Goal: Transaction & Acquisition: Purchase product/service

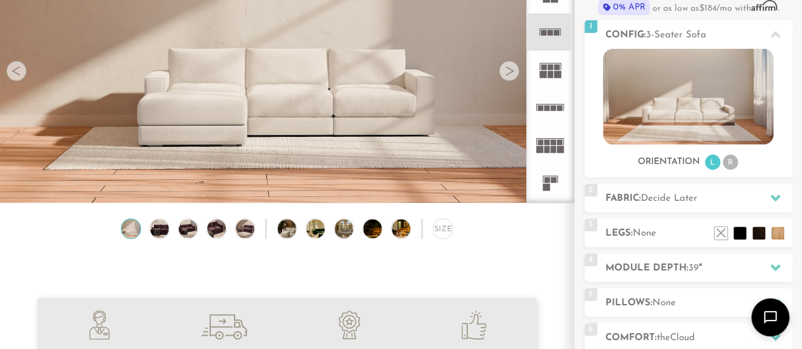
scroll to position [145, 0]
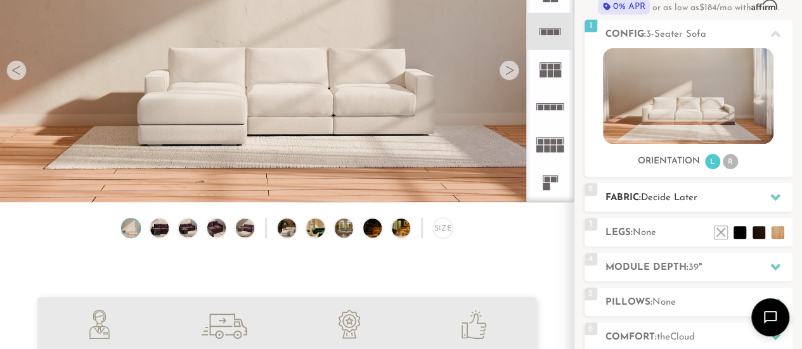
click at [775, 195] on icon at bounding box center [775, 197] width 10 height 10
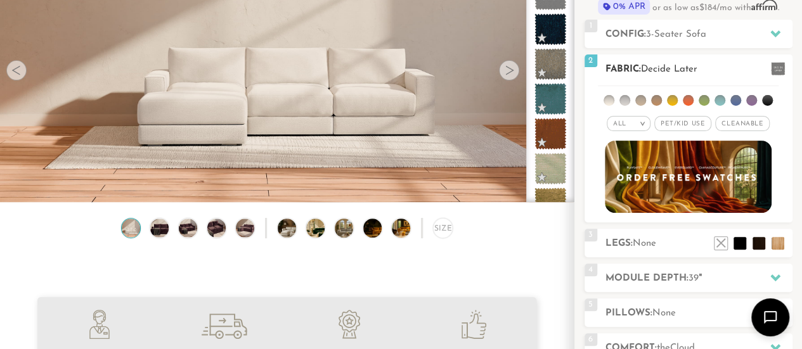
click at [656, 98] on li at bounding box center [656, 100] width 11 height 11
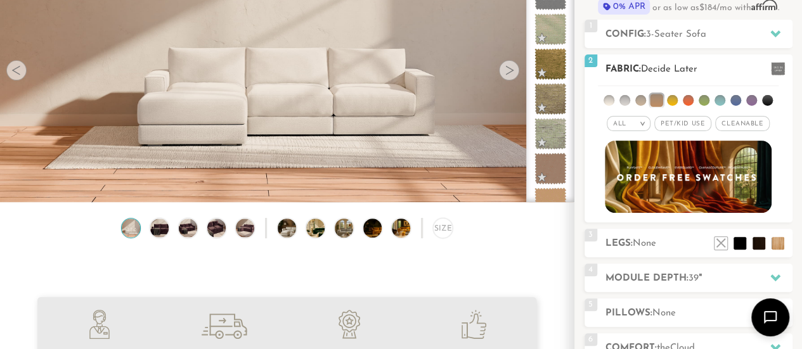
click at [723, 100] on li at bounding box center [720, 100] width 11 height 11
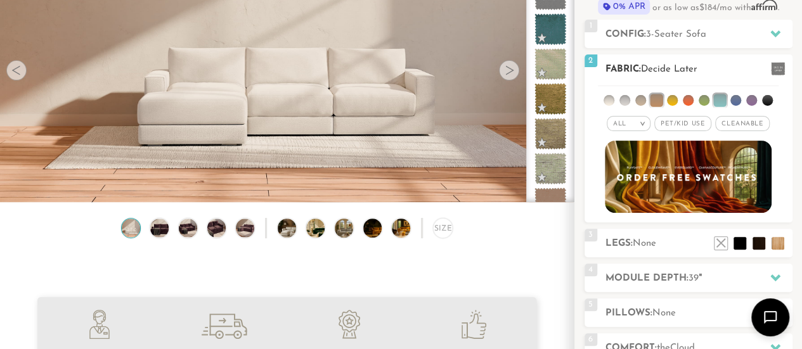
click at [733, 100] on li at bounding box center [735, 100] width 11 height 11
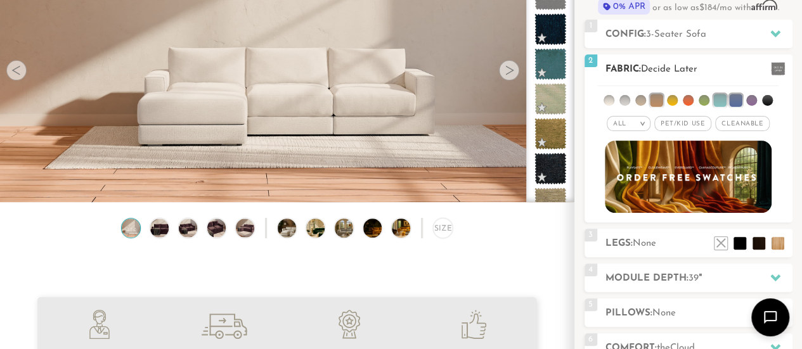
click at [692, 122] on span "Pet/Kid Use x" at bounding box center [682, 123] width 57 height 15
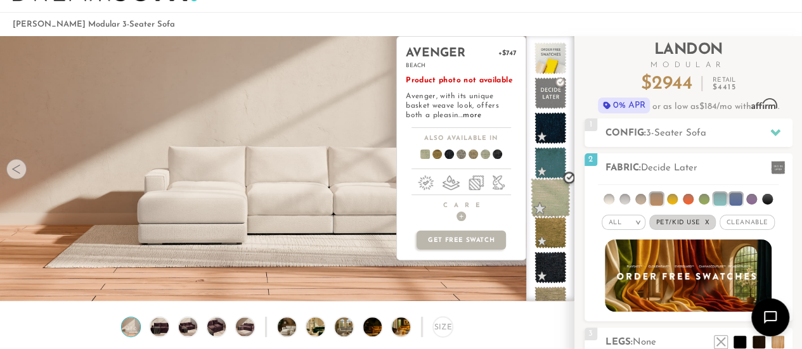
scroll to position [44, 0]
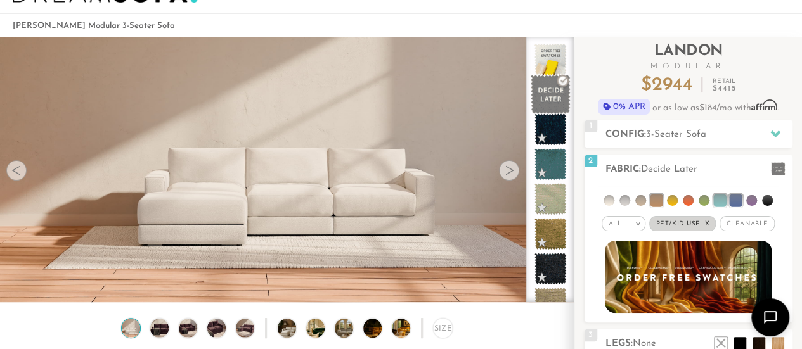
click at [543, 95] on span at bounding box center [551, 95] width 40 height 40
click at [545, 96] on span at bounding box center [551, 95] width 40 height 40
click at [651, 205] on li at bounding box center [656, 200] width 13 height 13
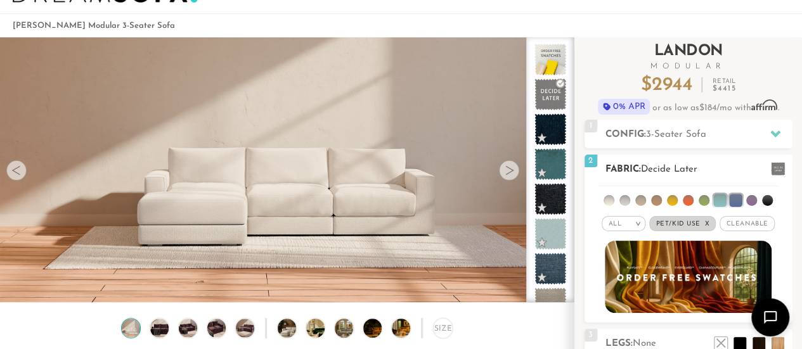
click at [717, 198] on li at bounding box center [719, 200] width 13 height 13
click at [738, 198] on li at bounding box center [735, 200] width 13 height 13
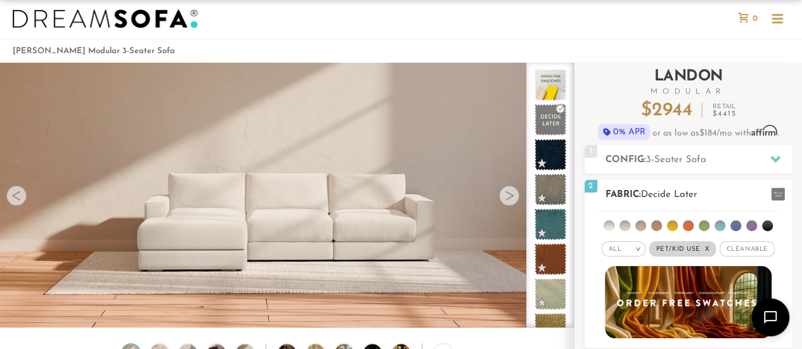
scroll to position [0, 0]
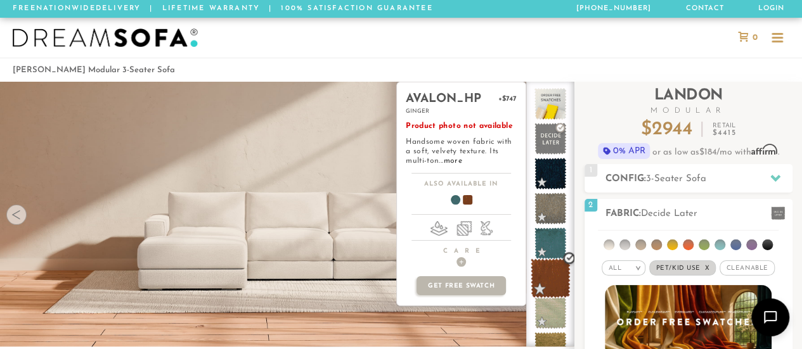
click at [556, 276] on span at bounding box center [551, 279] width 40 height 40
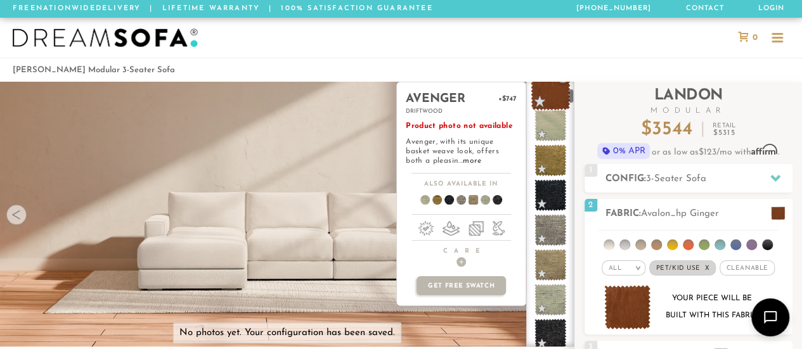
scroll to position [189, 0]
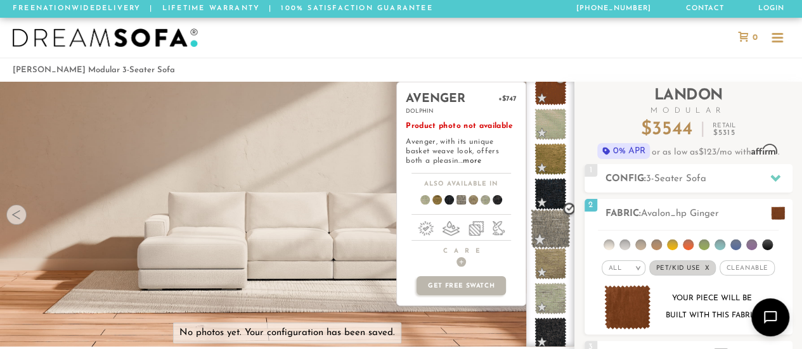
click at [550, 231] on span at bounding box center [551, 229] width 40 height 40
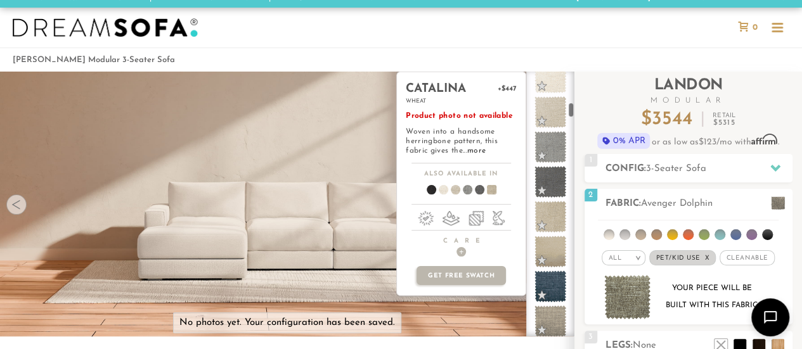
scroll to position [860, 0]
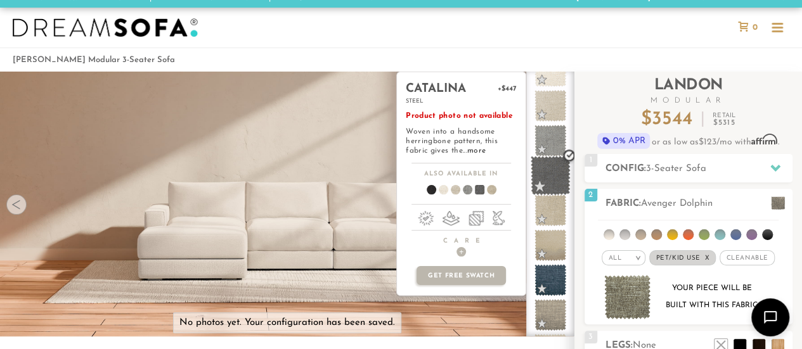
click at [552, 179] on span at bounding box center [551, 176] width 40 height 40
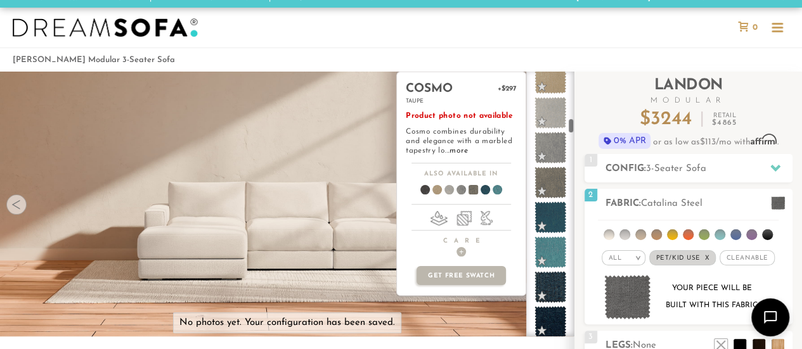
scroll to position [1307, 0]
click at [553, 214] on span at bounding box center [551, 217] width 40 height 40
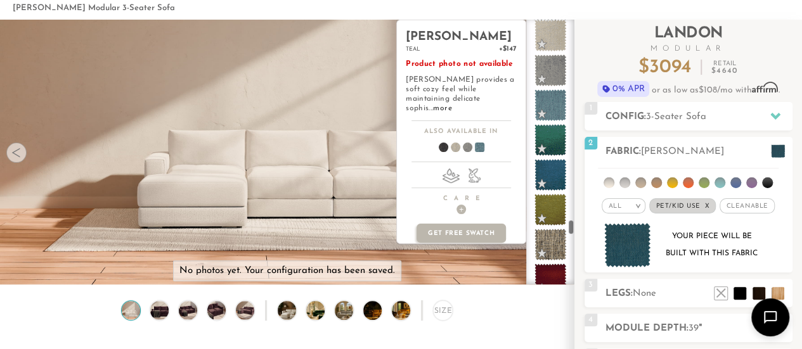
scroll to position [5621, 0]
click at [554, 107] on span at bounding box center [550, 105] width 32 height 32
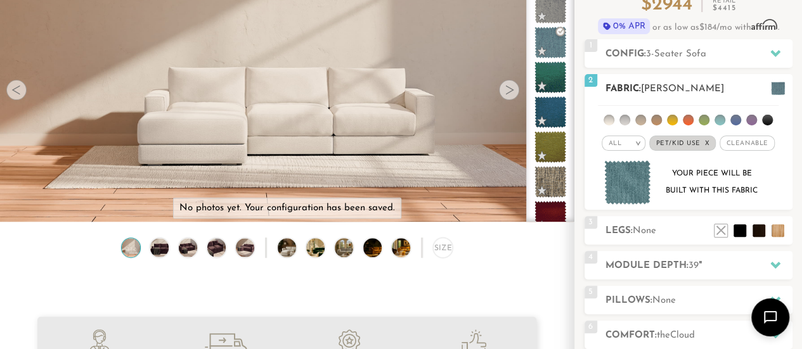
scroll to position [124, 0]
click at [778, 230] on li at bounding box center [778, 231] width 13 height 13
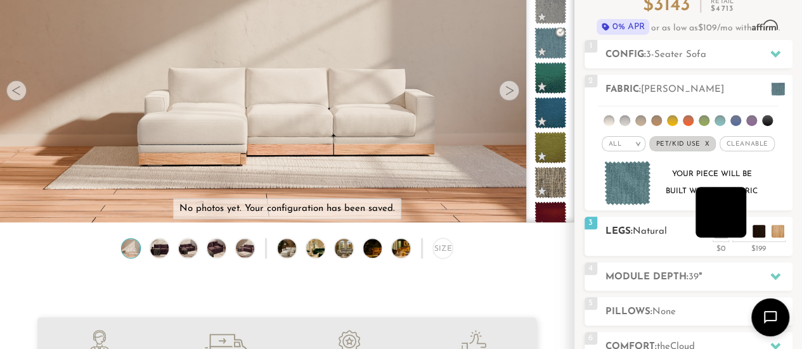
click at [741, 231] on li at bounding box center [721, 212] width 51 height 51
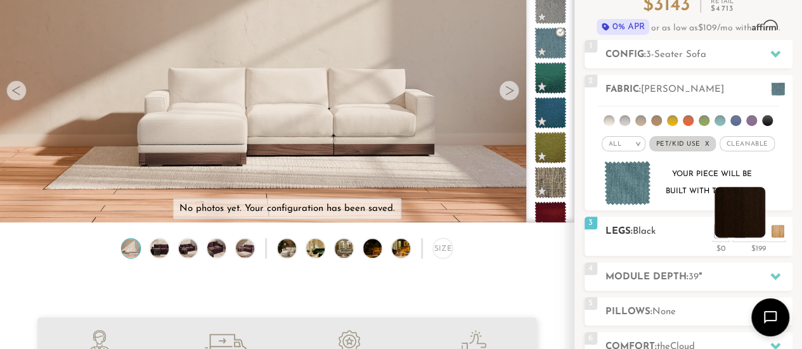
click at [760, 228] on li at bounding box center [740, 212] width 51 height 51
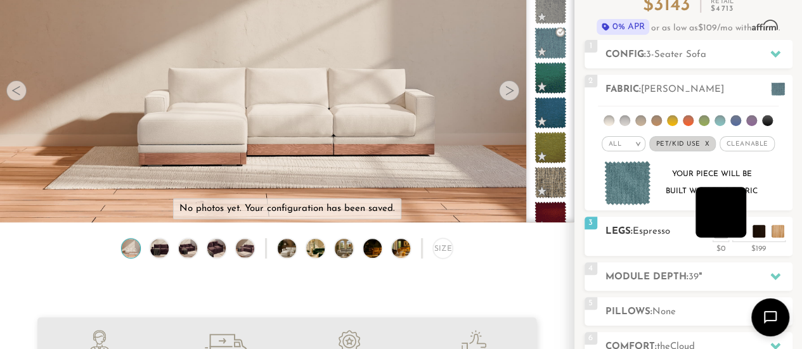
click at [723, 211] on li at bounding box center [721, 212] width 51 height 51
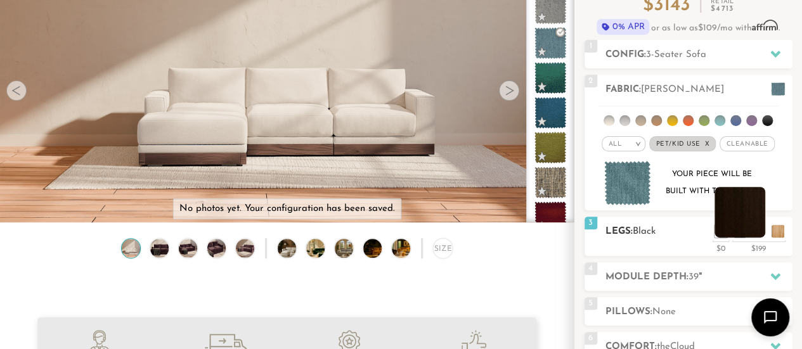
click at [760, 230] on li at bounding box center [740, 212] width 51 height 51
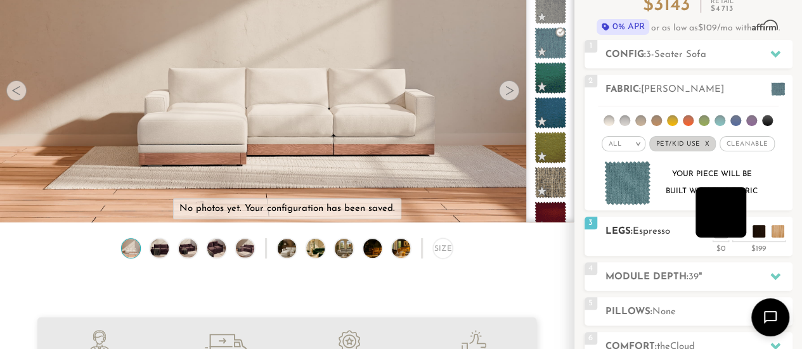
click at [735, 229] on li at bounding box center [721, 212] width 51 height 51
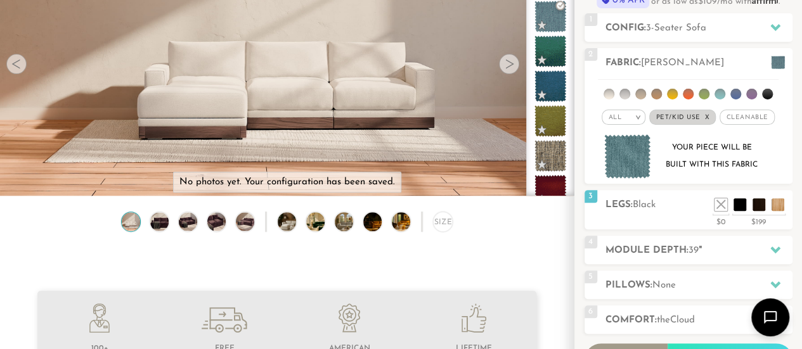
scroll to position [150, 0]
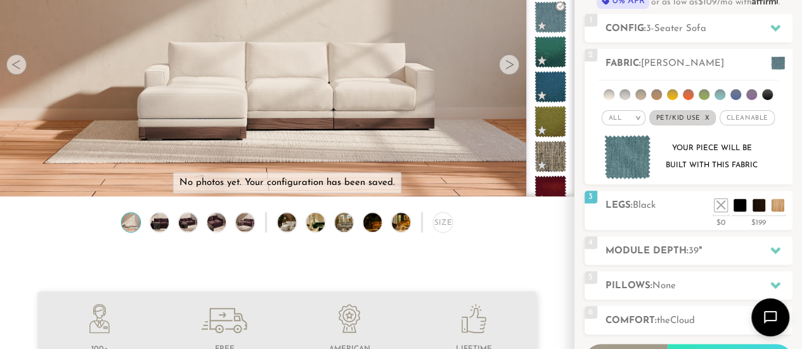
click at [666, 258] on div "4 Module Depth: 39 "" at bounding box center [689, 250] width 208 height 29
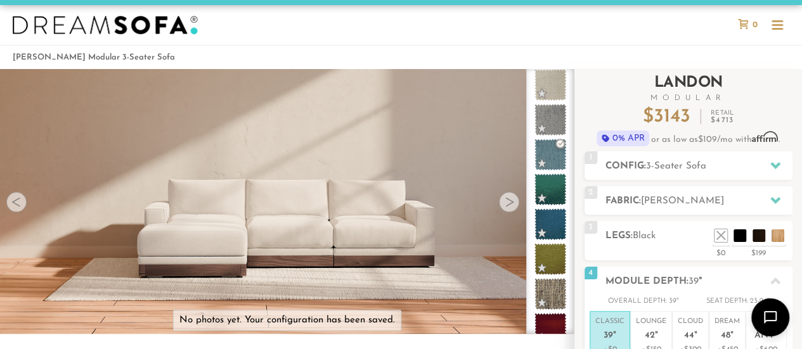
scroll to position [0, 0]
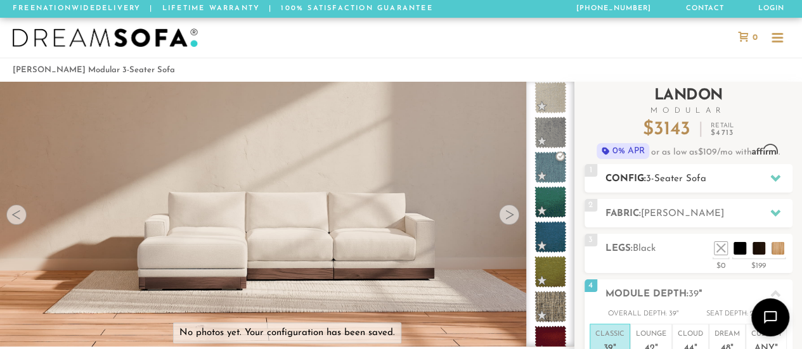
click at [657, 178] on span "3-Seater Sofa" at bounding box center [676, 179] width 60 height 10
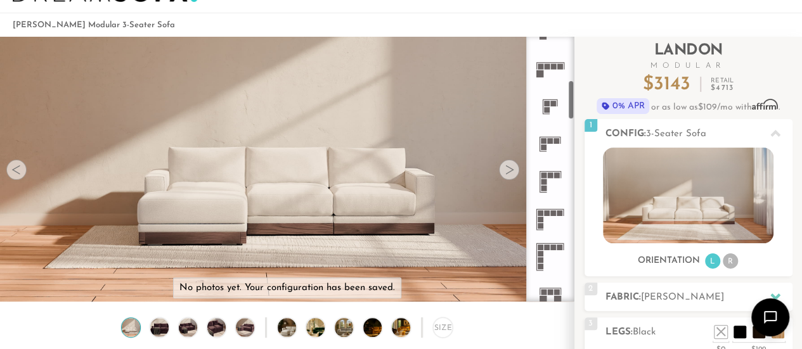
scroll to position [293, 0]
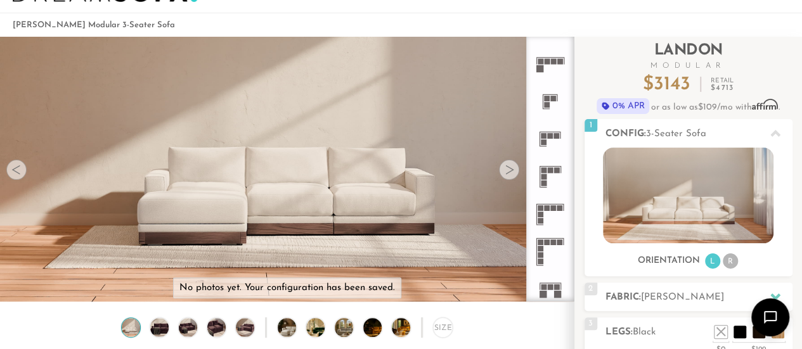
click at [548, 204] on rect at bounding box center [550, 204] width 28 height 1
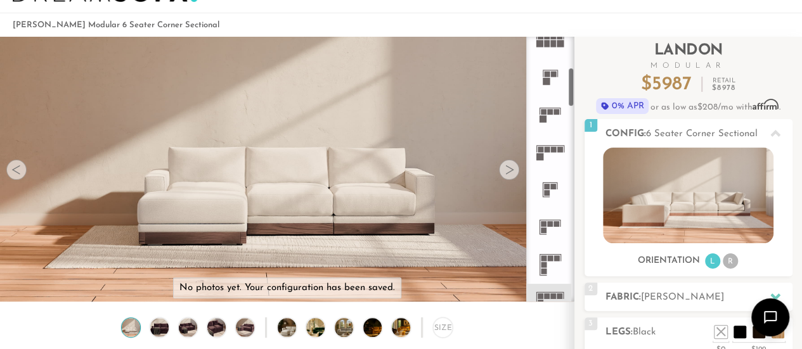
scroll to position [207, 0]
click at [547, 224] on icon at bounding box center [549, 224] width 37 height 37
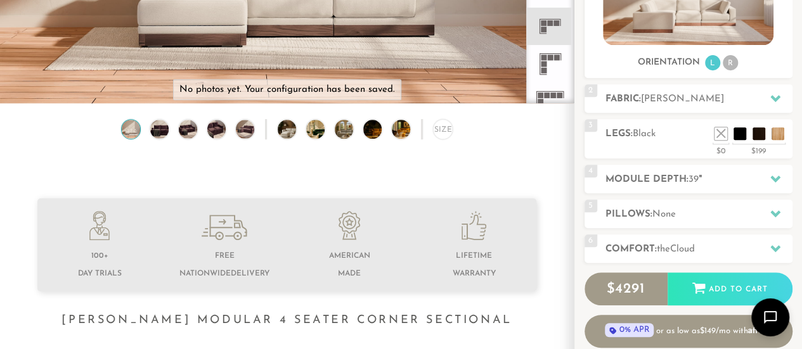
scroll to position [243, 0]
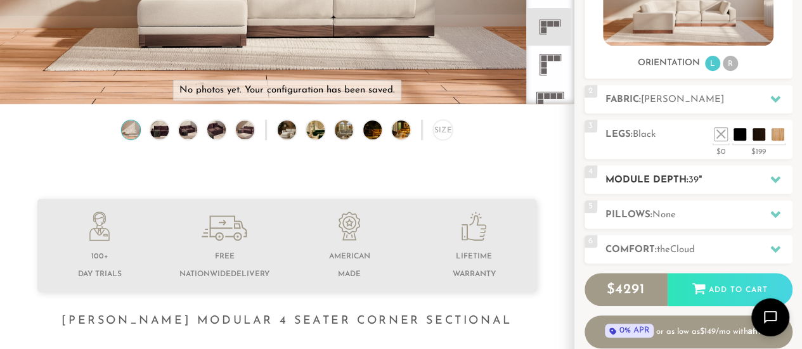
click at [774, 179] on icon at bounding box center [775, 179] width 10 height 7
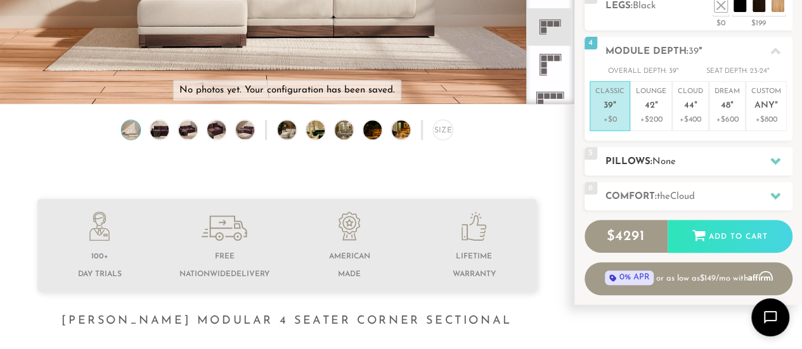
click at [777, 159] on icon at bounding box center [775, 161] width 10 height 7
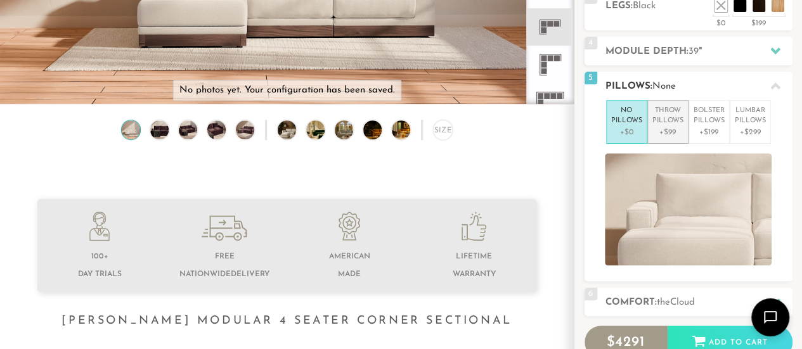
click at [668, 111] on p "Throw Pillows" at bounding box center [667, 116] width 31 height 21
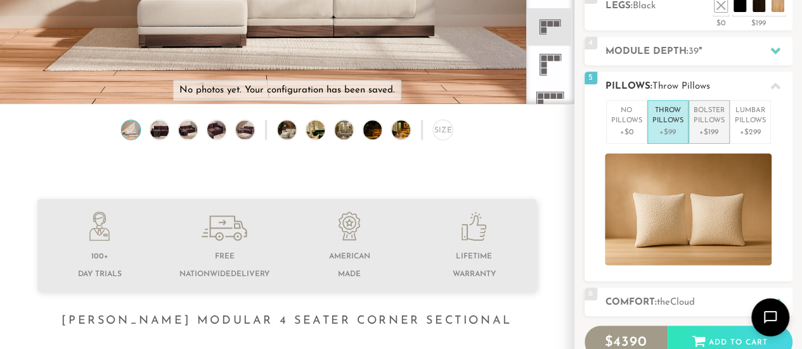
click at [707, 106] on p "Bolster Pillows" at bounding box center [709, 116] width 31 height 21
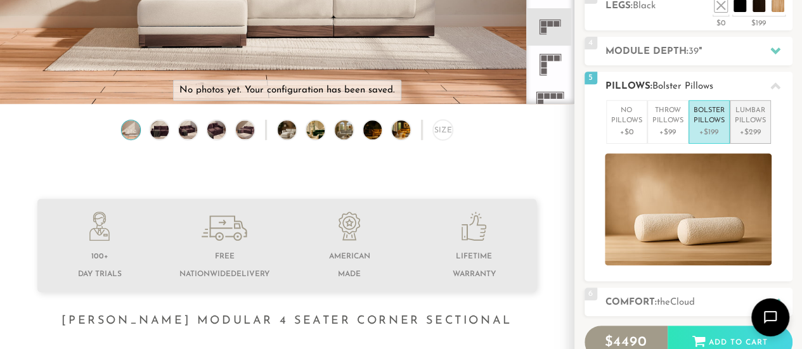
click at [765, 128] on p "+$299" at bounding box center [750, 132] width 31 height 11
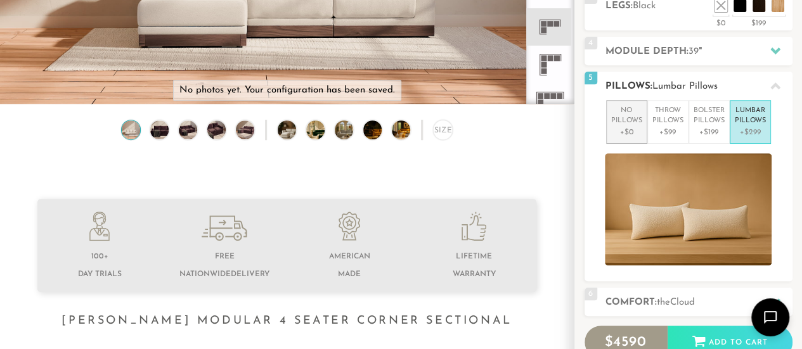
click at [628, 113] on p "No Pillows" at bounding box center [626, 116] width 31 height 21
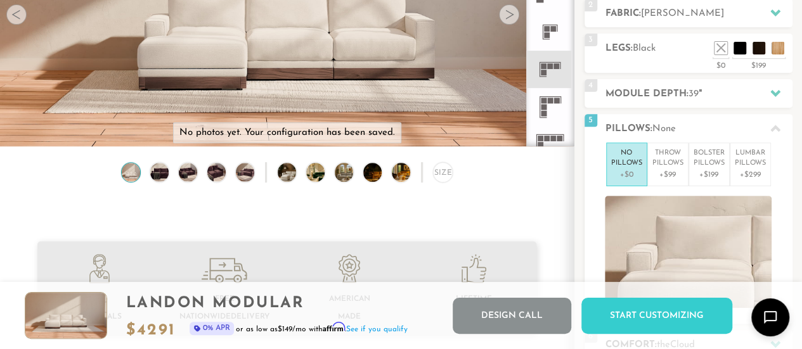
scroll to position [227, 0]
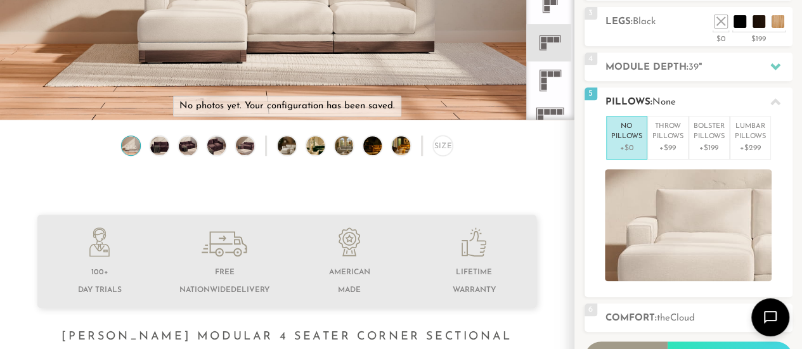
click at [776, 98] on icon at bounding box center [775, 102] width 10 height 10
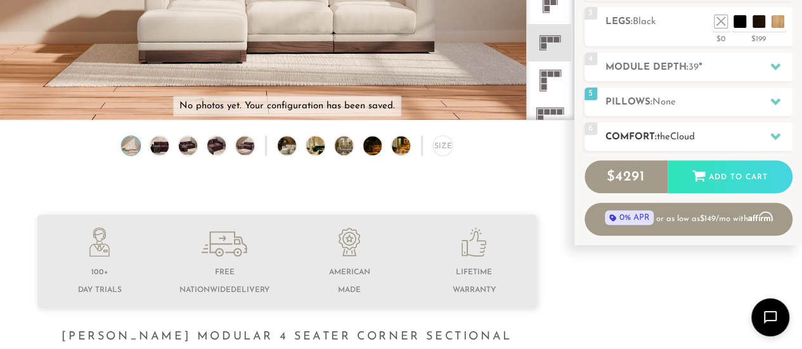
click at [773, 131] on icon at bounding box center [775, 136] width 10 height 10
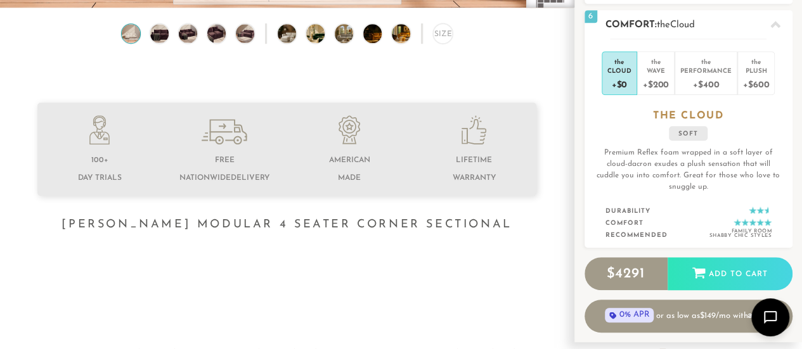
scroll to position [337, 0]
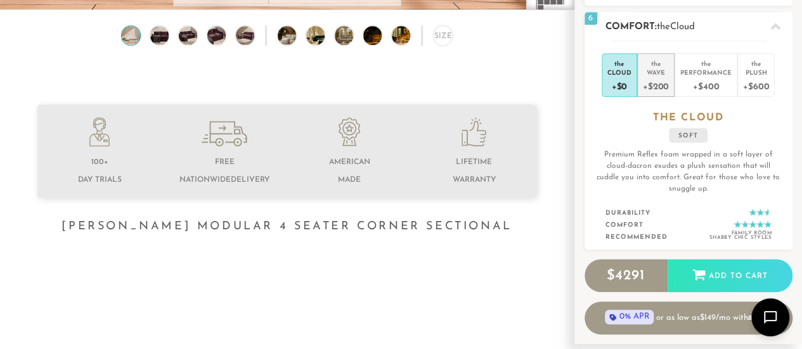
click at [663, 87] on div "+$200" at bounding box center [656, 86] width 26 height 18
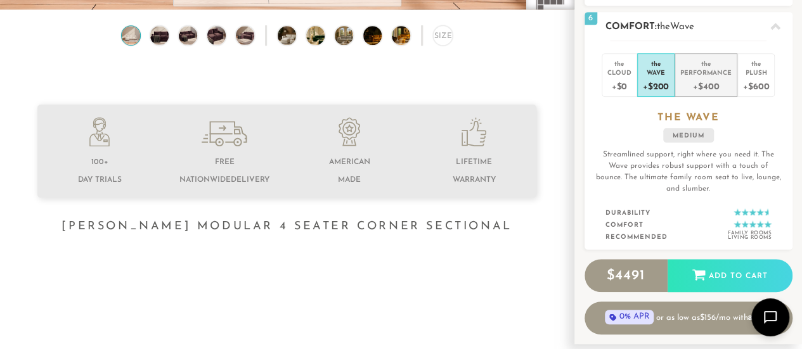
click at [701, 89] on div "+$400" at bounding box center [705, 86] width 51 height 18
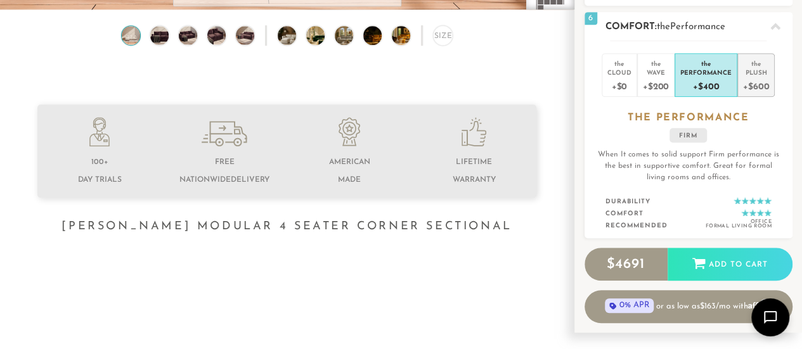
click at [756, 73] on div "Plush" at bounding box center [756, 72] width 26 height 9
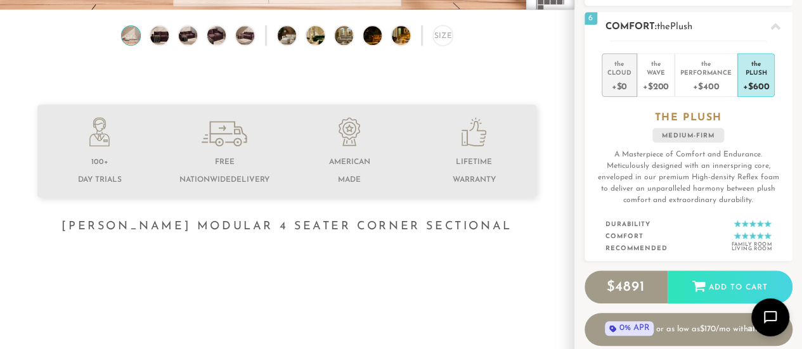
click at [626, 79] on div "+$0" at bounding box center [619, 86] width 24 height 18
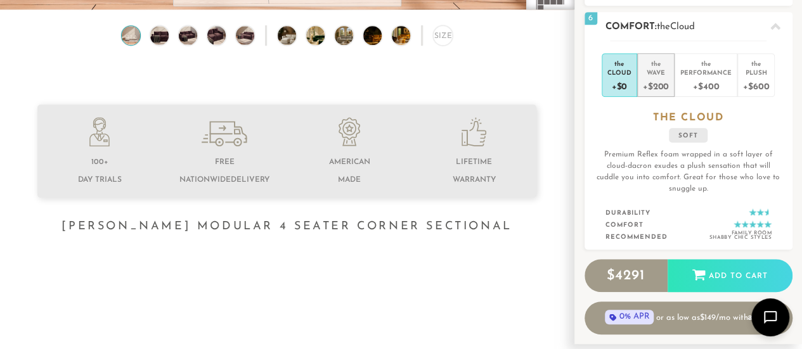
click at [660, 68] on div "Wave" at bounding box center [656, 72] width 26 height 9
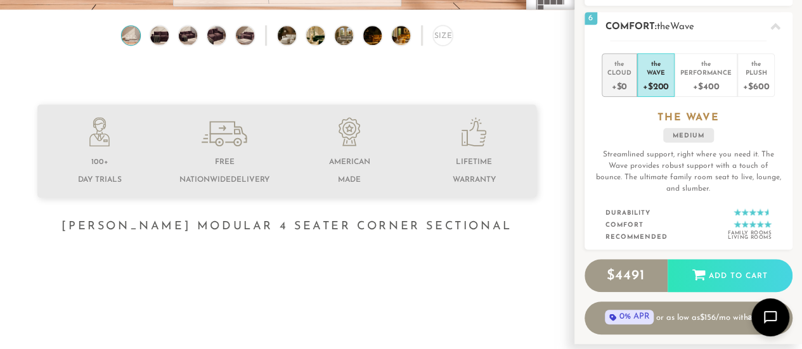
click at [616, 72] on div "Cloud" at bounding box center [619, 72] width 24 height 9
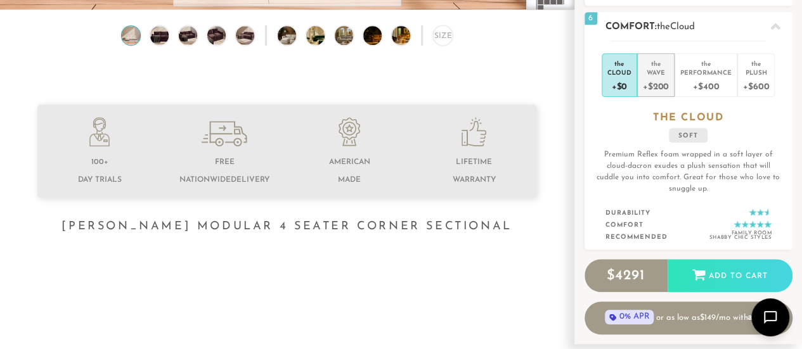
click at [649, 68] on div "Wave" at bounding box center [656, 72] width 26 height 9
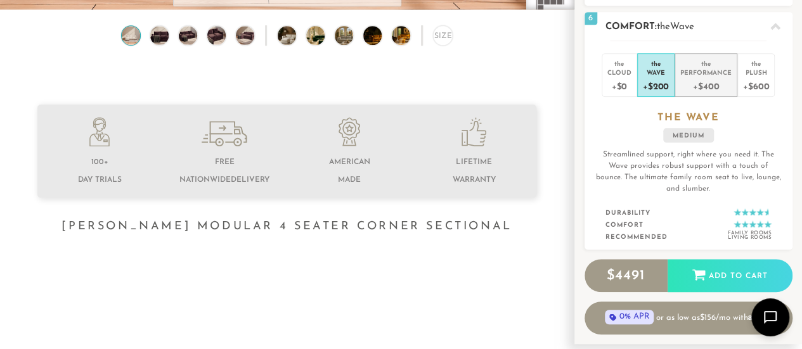
click at [708, 84] on div "+$400" at bounding box center [705, 86] width 51 height 18
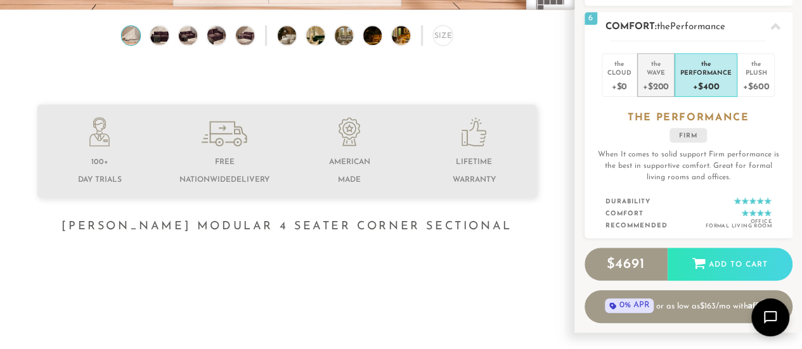
click at [657, 82] on div "+$200" at bounding box center [656, 86] width 26 height 18
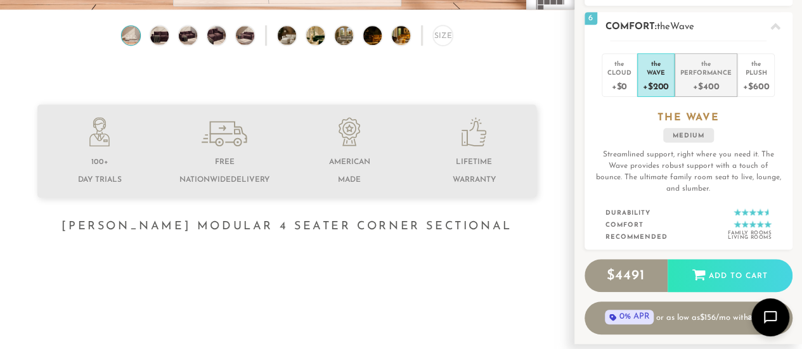
click at [723, 71] on div "Performance" at bounding box center [705, 72] width 51 height 9
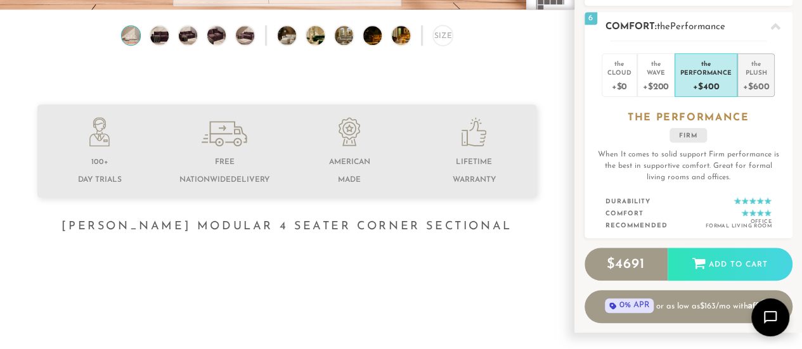
click at [753, 70] on div "Plush" at bounding box center [756, 72] width 26 height 9
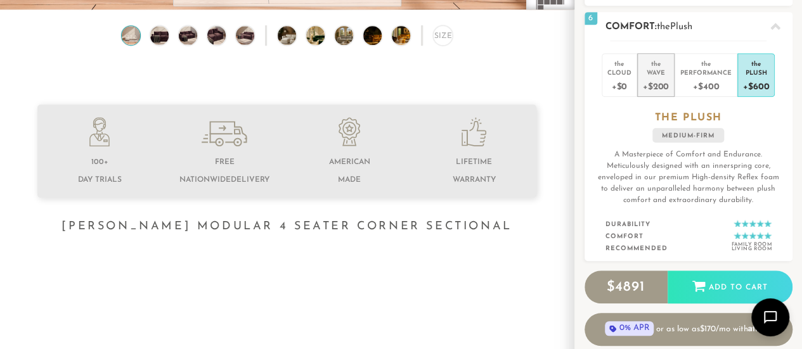
click at [659, 71] on div "Wave" at bounding box center [656, 72] width 26 height 9
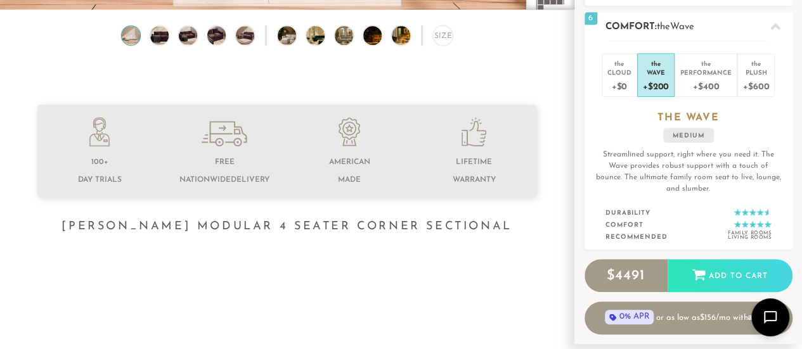
scroll to position [0, 0]
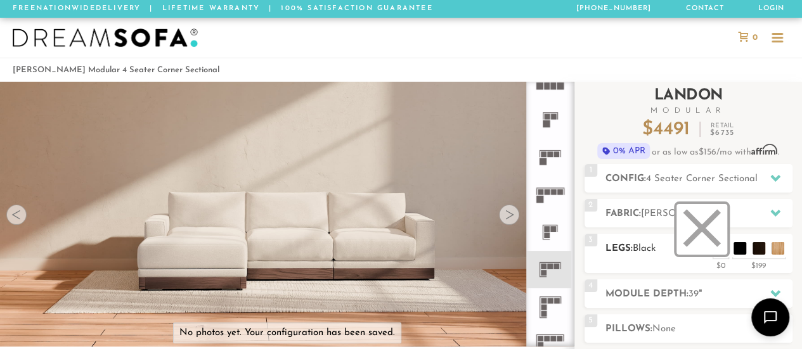
click at [718, 252] on li at bounding box center [702, 229] width 51 height 51
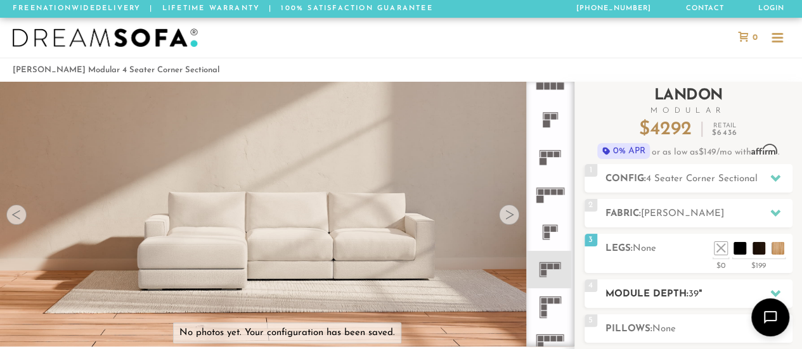
click at [775, 286] on div at bounding box center [775, 294] width 27 height 26
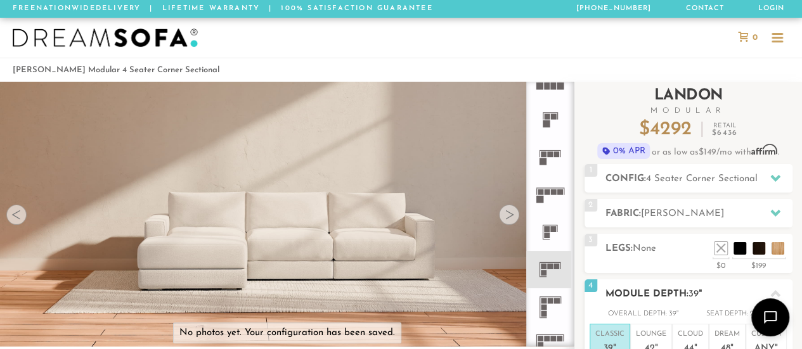
click at [775, 286] on div at bounding box center [775, 294] width 27 height 26
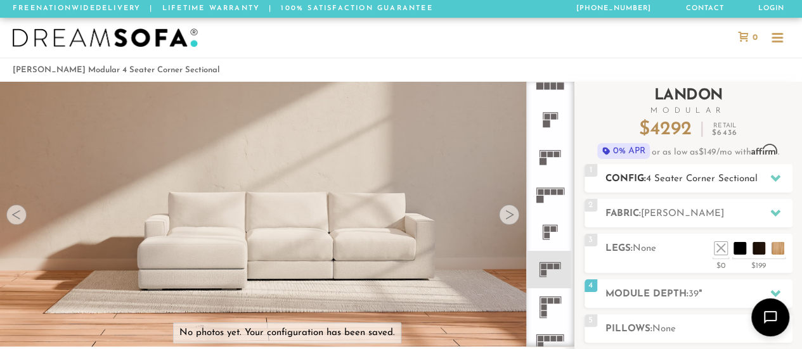
click at [653, 178] on span "4 Seater Corner Sectional" at bounding box center [702, 179] width 112 height 10
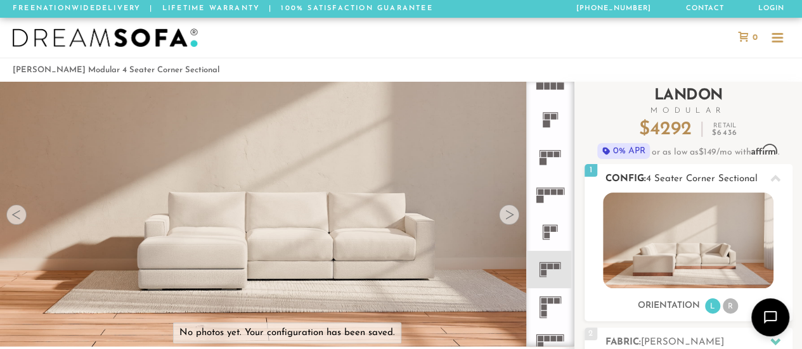
click at [653, 178] on span "4 Seater Corner Sectional" at bounding box center [702, 179] width 112 height 10
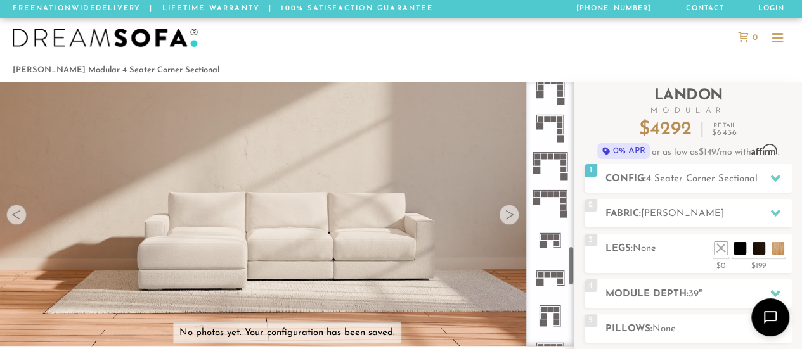
scroll to position [1104, 0]
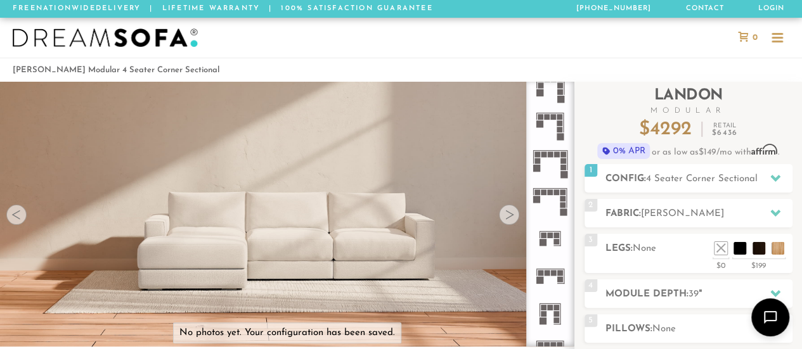
click at [549, 236] on rect at bounding box center [551, 236] width 6 height 6
click at [777, 177] on icon at bounding box center [775, 178] width 10 height 7
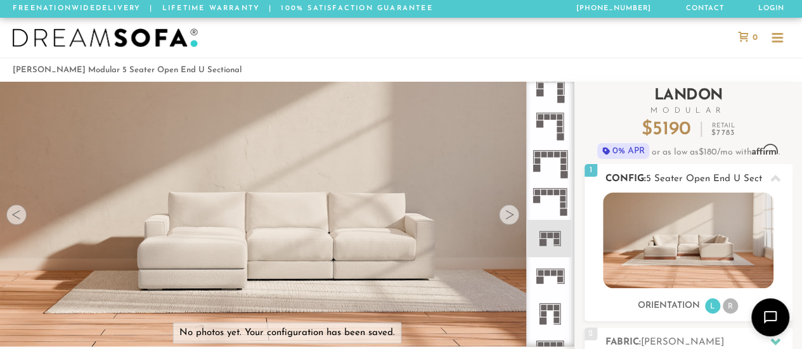
click at [777, 177] on icon at bounding box center [775, 178] width 10 height 7
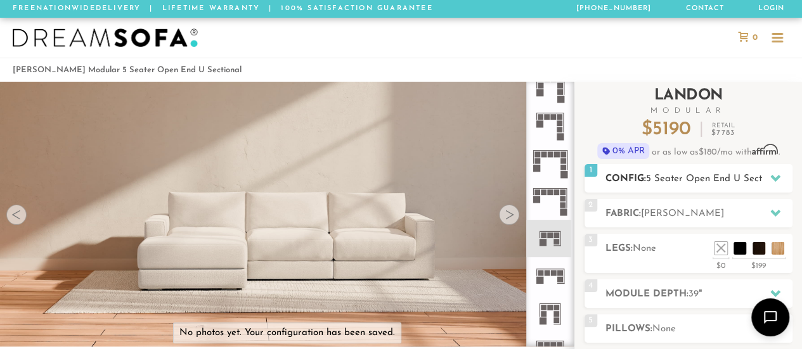
click at [777, 177] on icon at bounding box center [775, 178] width 10 height 7
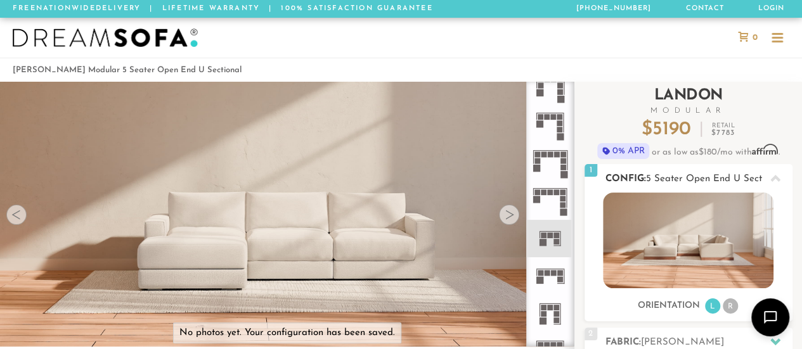
click at [730, 304] on li "R" at bounding box center [730, 306] width 15 height 15
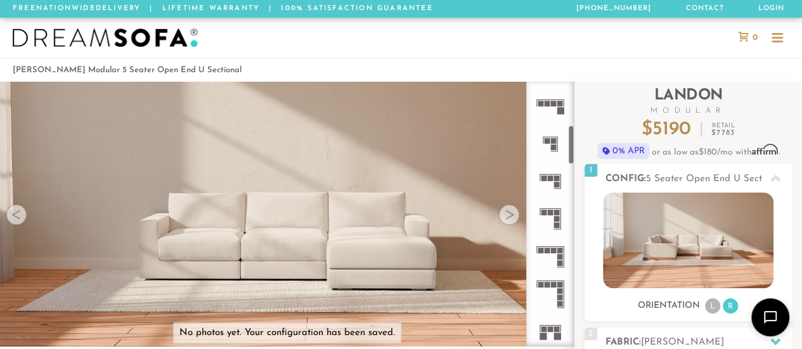
scroll to position [288, 0]
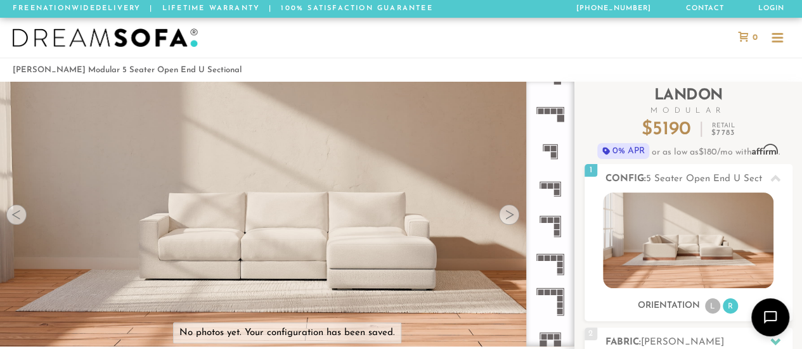
click at [554, 192] on rect at bounding box center [557, 193] width 6 height 6
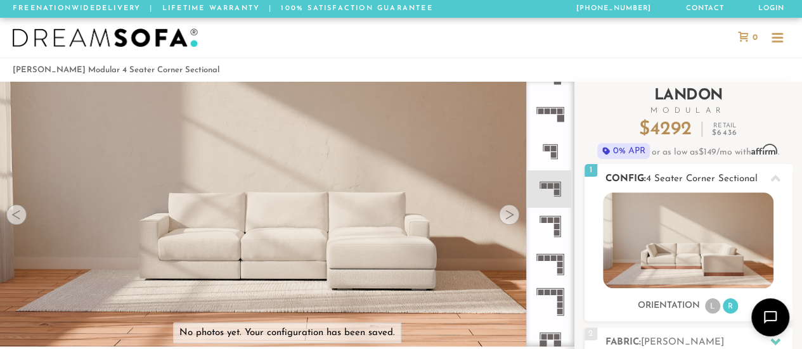
click at [713, 306] on li "L" at bounding box center [712, 306] width 15 height 15
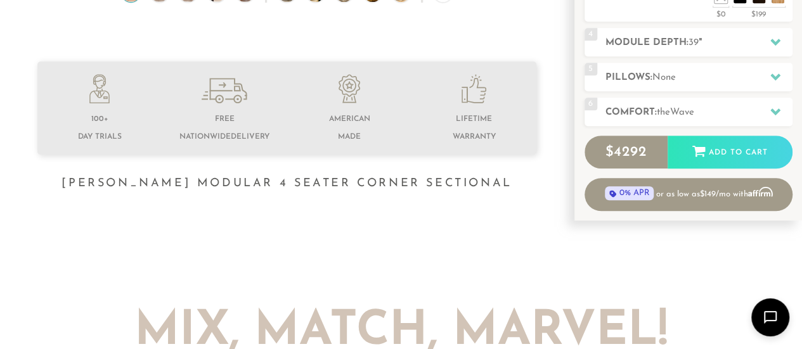
scroll to position [380, 0]
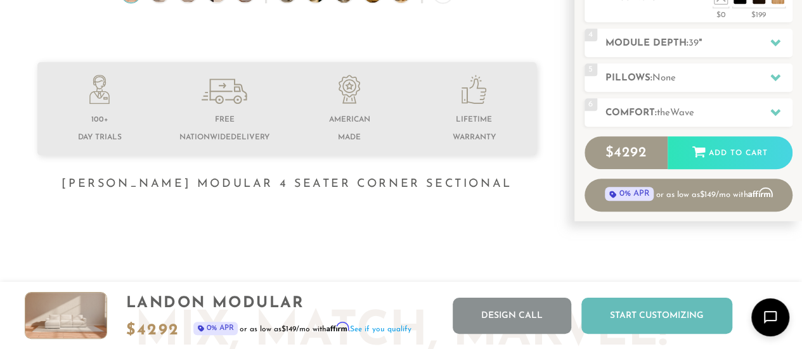
click at [637, 323] on div "Start Customizing" at bounding box center [656, 316] width 151 height 36
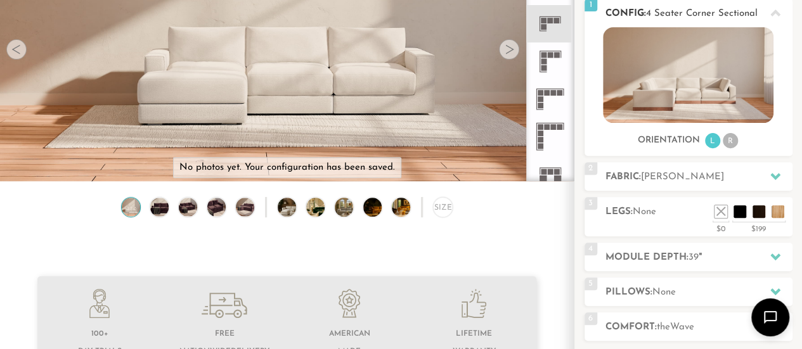
scroll to position [165, 0]
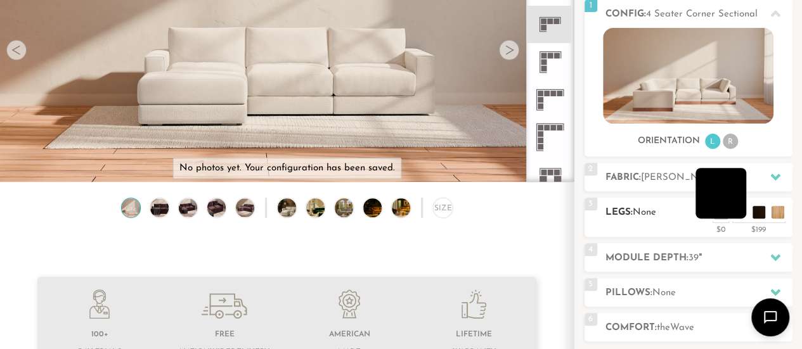
click at [739, 214] on li at bounding box center [721, 193] width 51 height 51
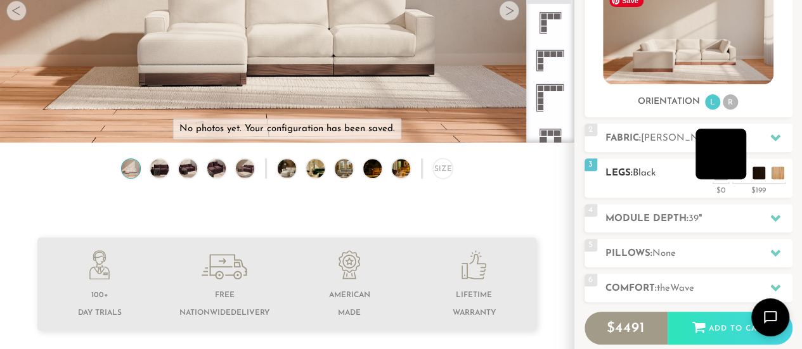
scroll to position [208, 0]
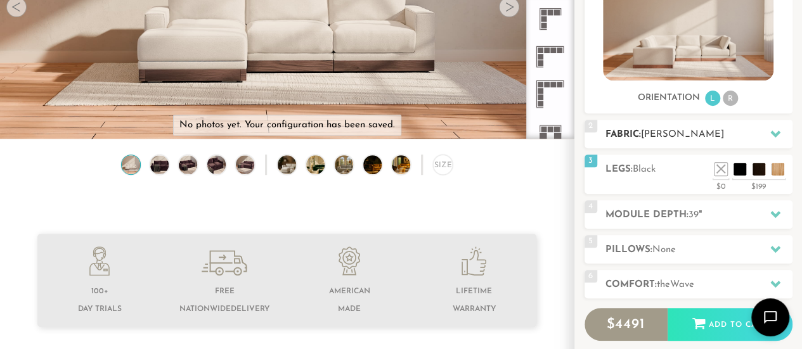
click at [777, 127] on div at bounding box center [775, 134] width 27 height 26
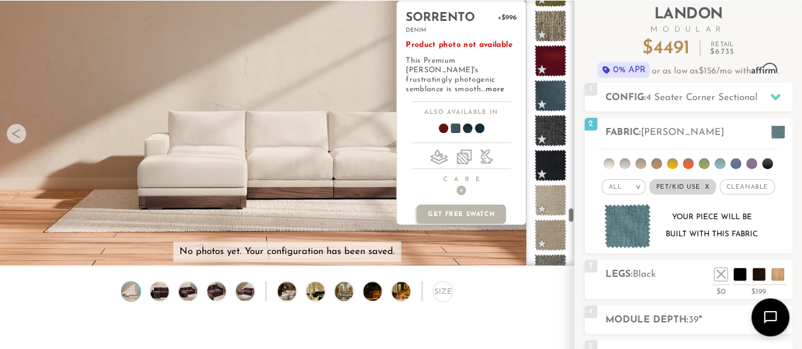
scroll to position [5826, 0]
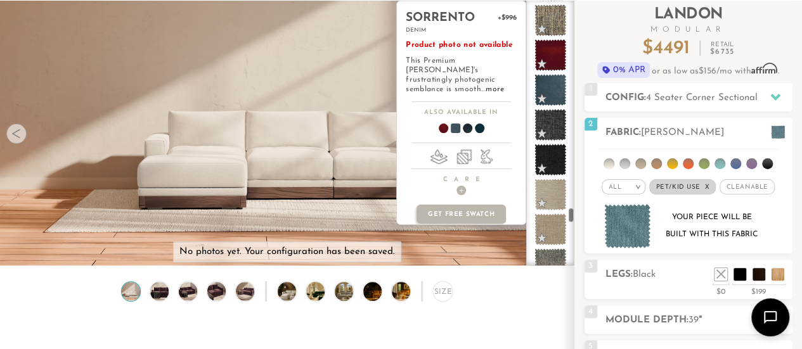
click at [550, 81] on span at bounding box center [550, 90] width 32 height 32
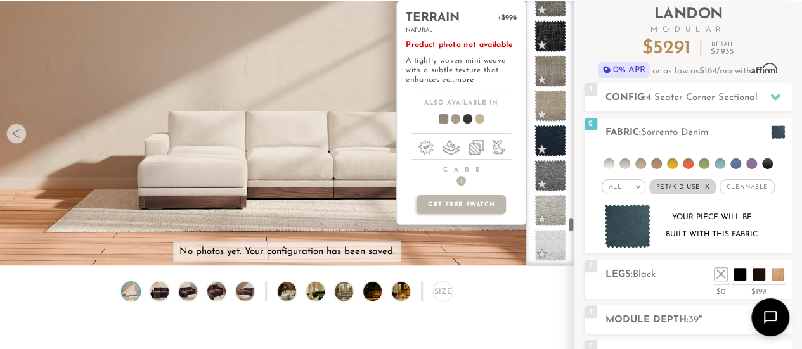
scroll to position [6093, 0]
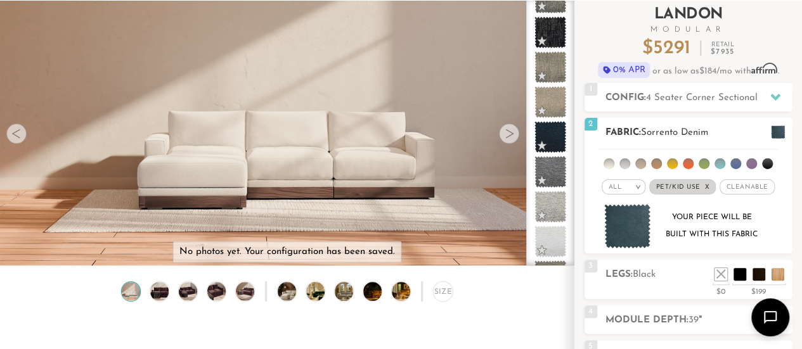
click at [623, 164] on li at bounding box center [624, 164] width 11 height 11
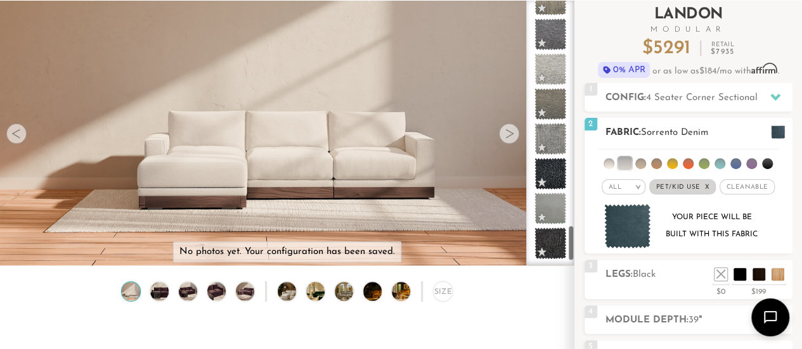
scroll to position [1664, 0]
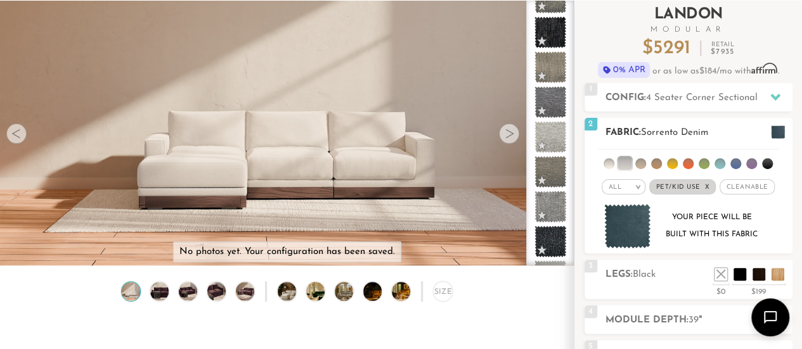
click at [642, 163] on li at bounding box center [640, 164] width 11 height 11
click at [660, 159] on li at bounding box center [656, 164] width 11 height 11
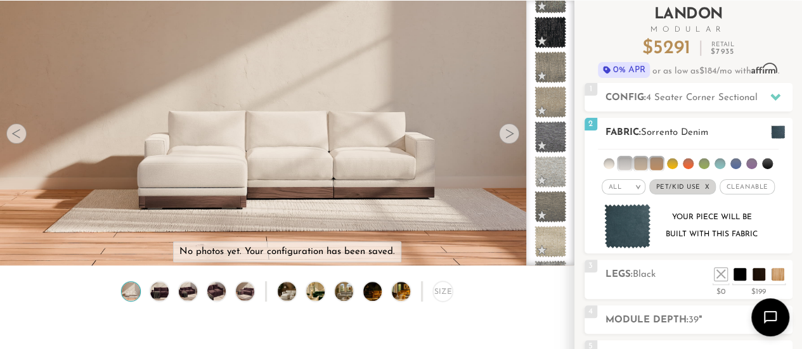
click at [671, 160] on li at bounding box center [672, 164] width 11 height 11
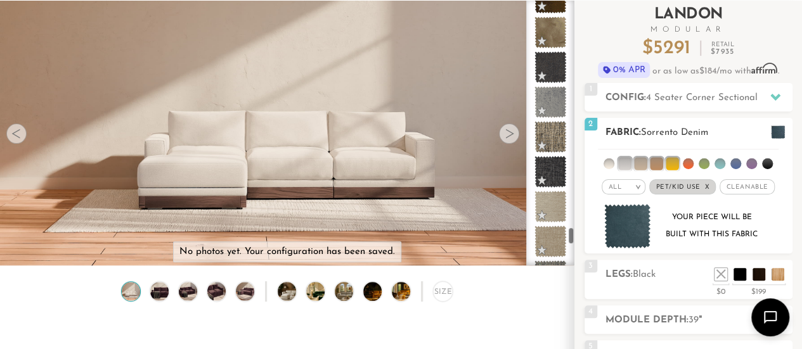
scroll to position [3443, 0]
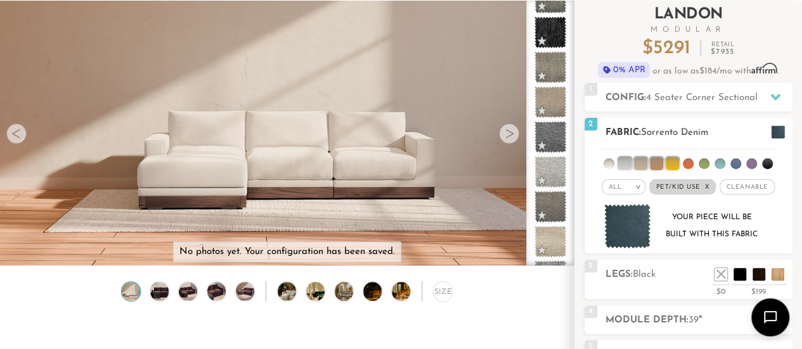
click at [703, 164] on li at bounding box center [704, 164] width 11 height 11
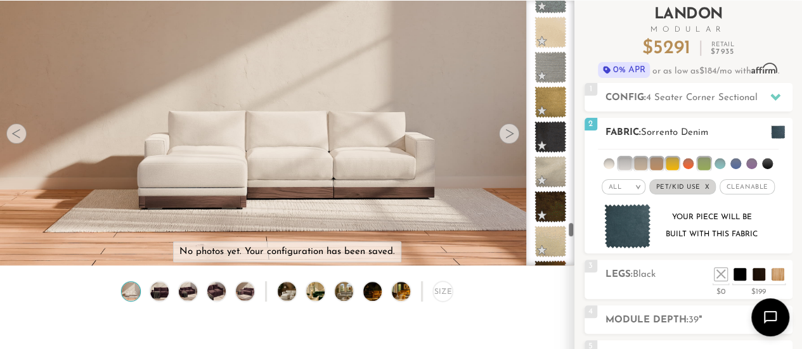
scroll to position [4071, 0]
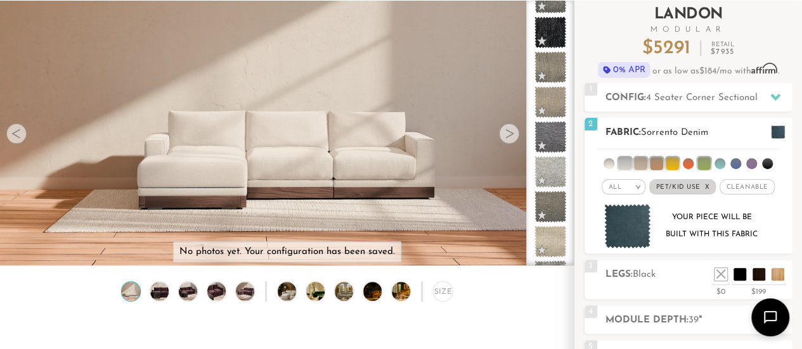
click at [719, 163] on li at bounding box center [720, 164] width 11 height 11
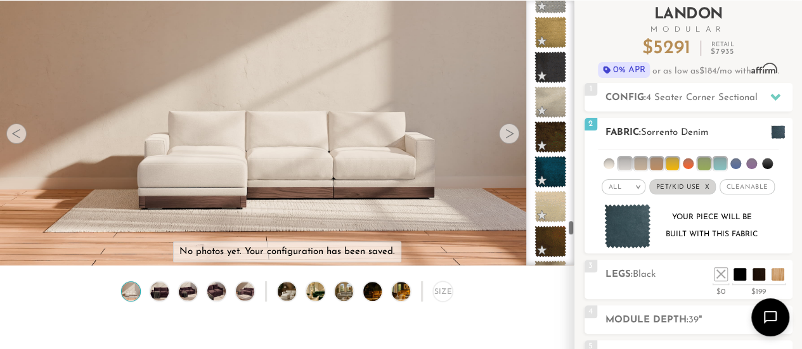
scroll to position [4733, 0]
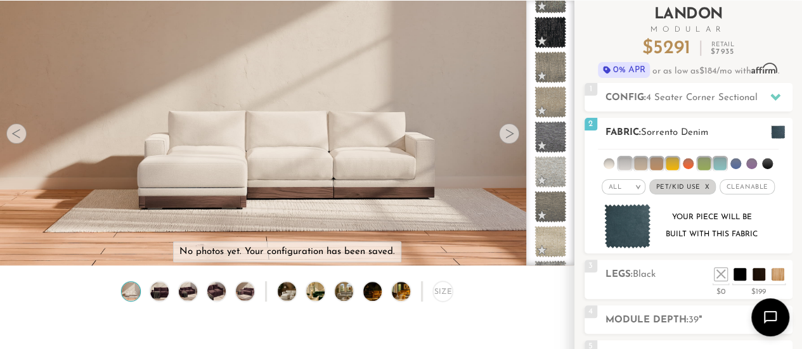
click at [733, 162] on li at bounding box center [735, 164] width 11 height 11
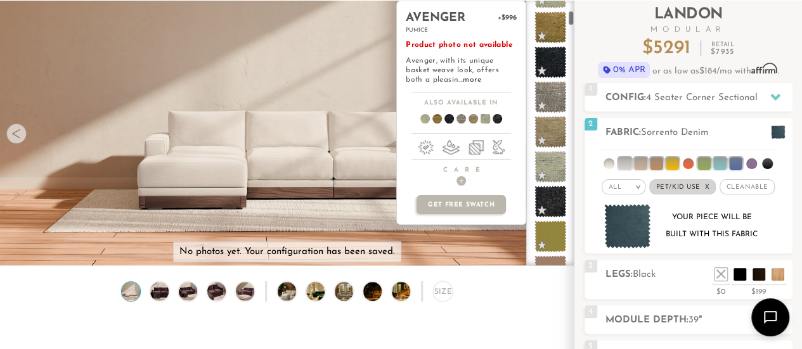
scroll to position [0, 0]
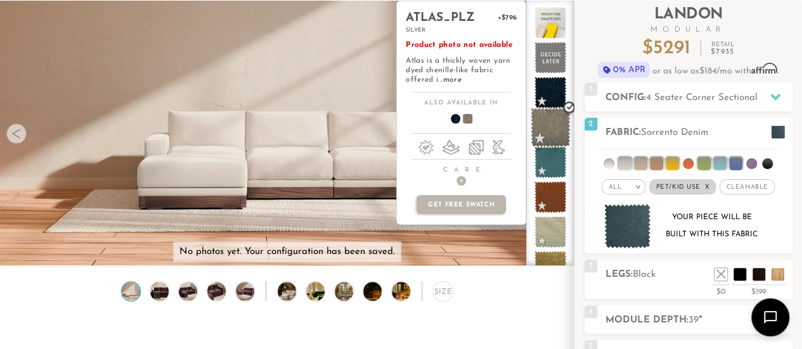
click at [540, 141] on span at bounding box center [551, 128] width 40 height 40
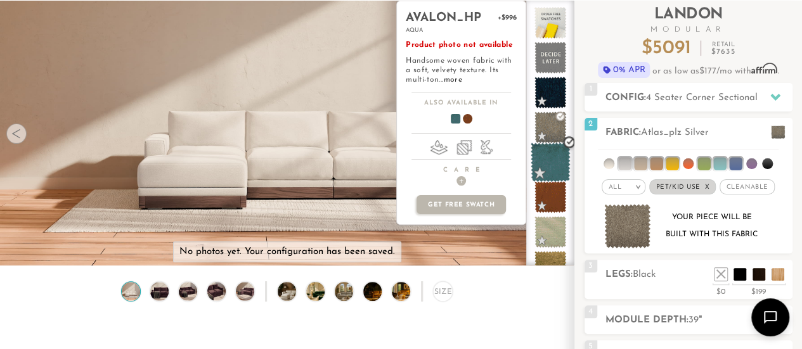
click at [548, 164] on span at bounding box center [551, 163] width 40 height 40
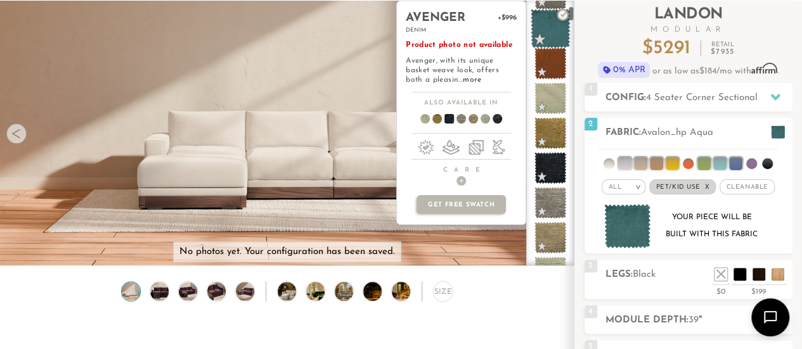
scroll to position [136, 0]
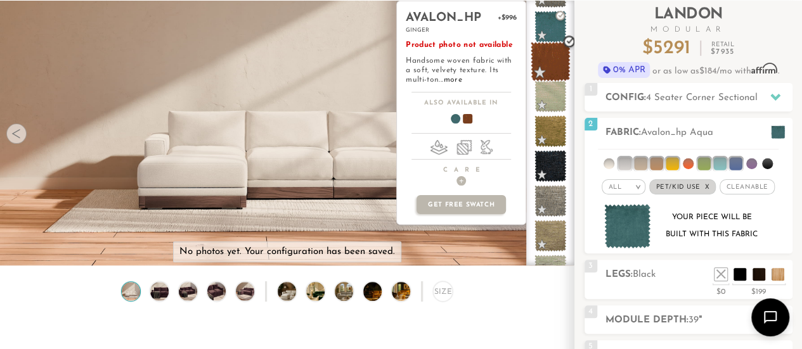
click at [557, 56] on span at bounding box center [551, 62] width 40 height 40
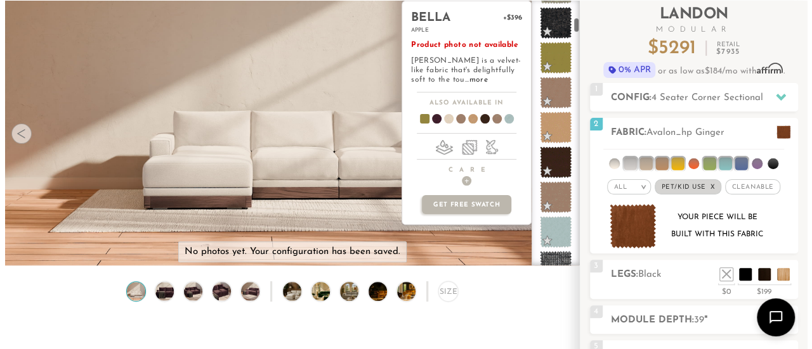
scroll to position [420, 0]
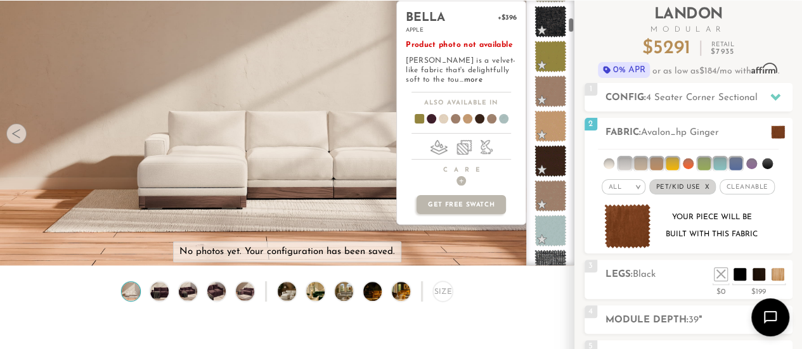
click at [557, 56] on span at bounding box center [550, 57] width 32 height 32
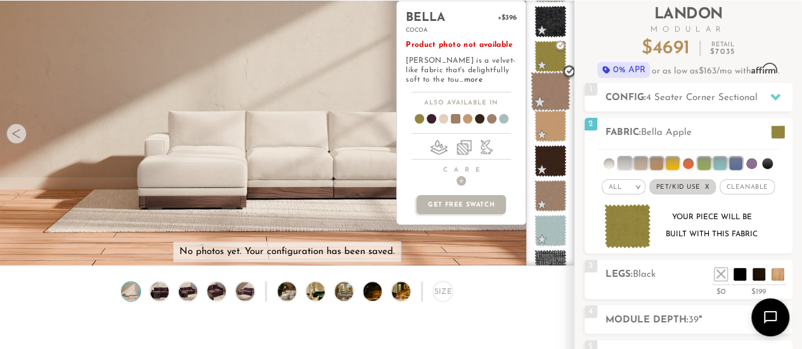
click at [553, 87] on span at bounding box center [551, 92] width 40 height 40
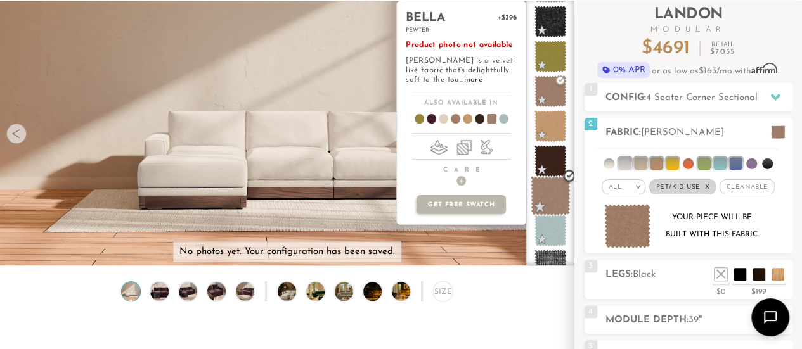
click at [552, 193] on span at bounding box center [551, 196] width 40 height 40
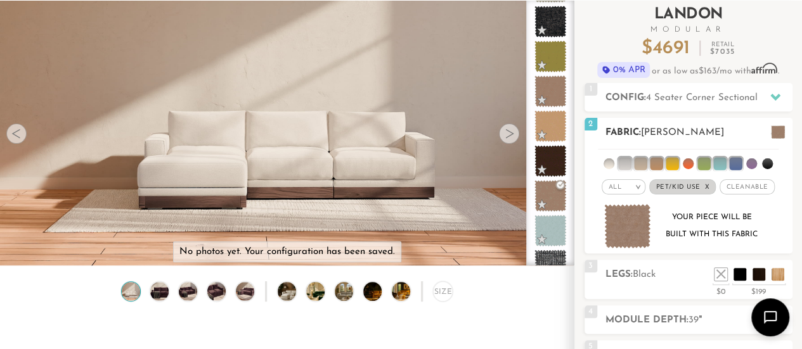
click at [625, 223] on img at bounding box center [627, 226] width 47 height 45
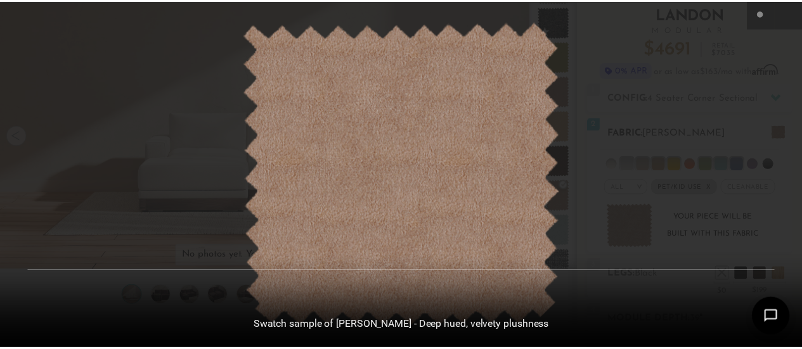
scroll to position [13679, 801]
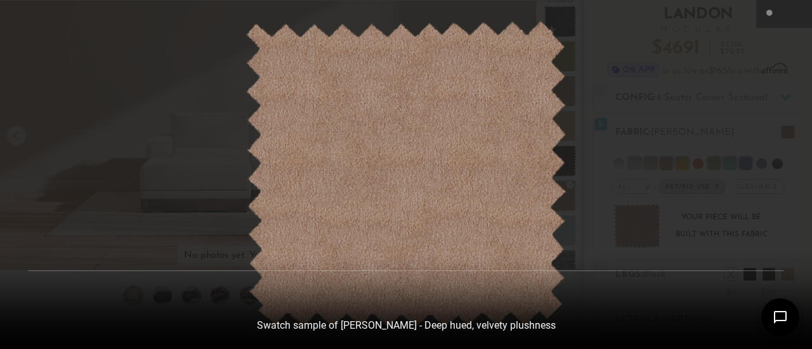
click at [194, 148] on div at bounding box center [406, 174] width 812 height 349
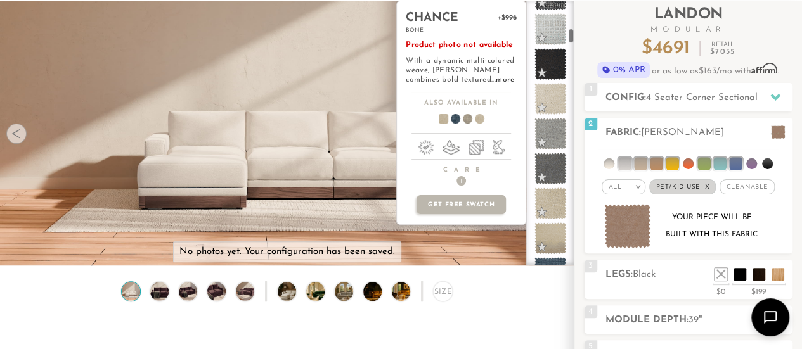
scroll to position [692, 0]
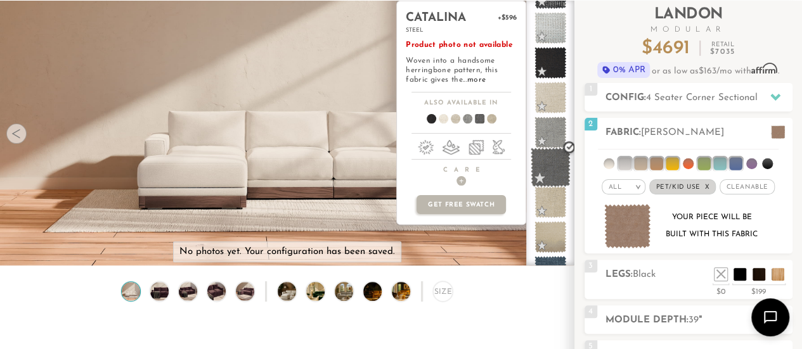
click at [548, 165] on span at bounding box center [551, 168] width 40 height 40
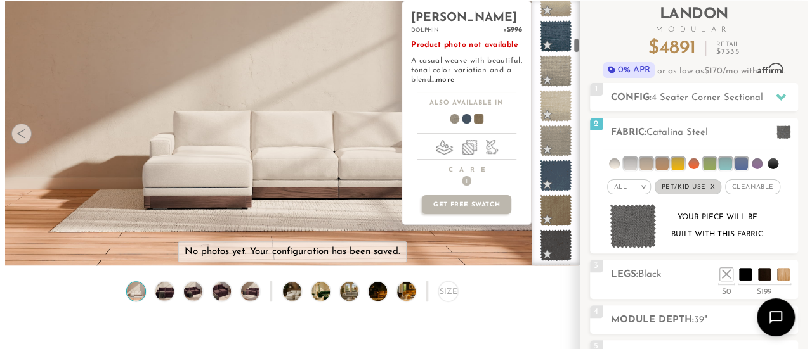
scroll to position [932, 0]
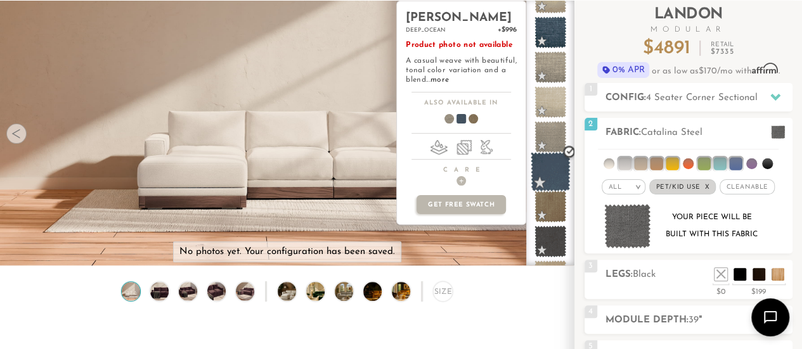
click at [553, 163] on span at bounding box center [551, 172] width 40 height 40
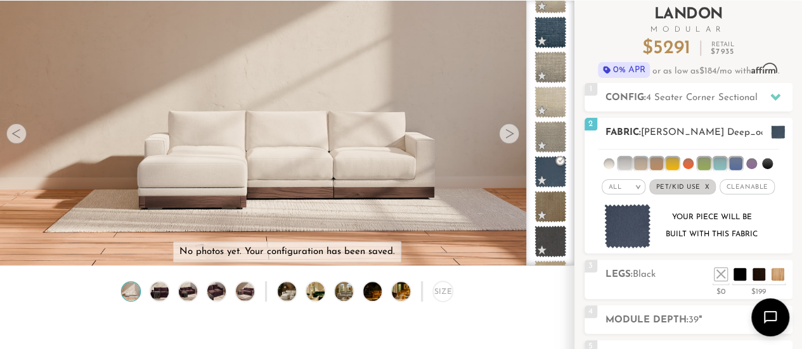
click at [623, 230] on img at bounding box center [627, 226] width 47 height 45
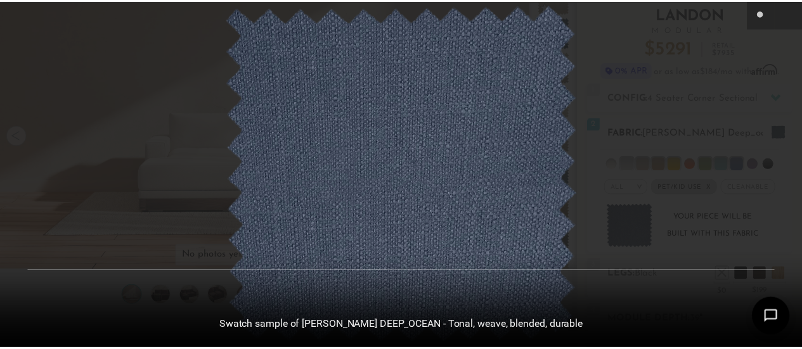
scroll to position [13679, 801]
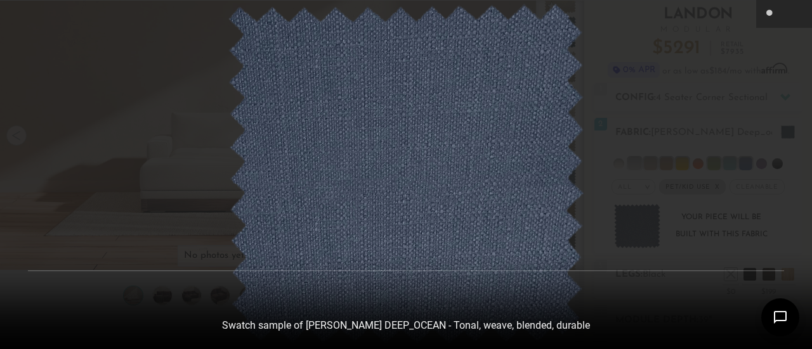
click at [715, 124] on div at bounding box center [406, 174] width 812 height 349
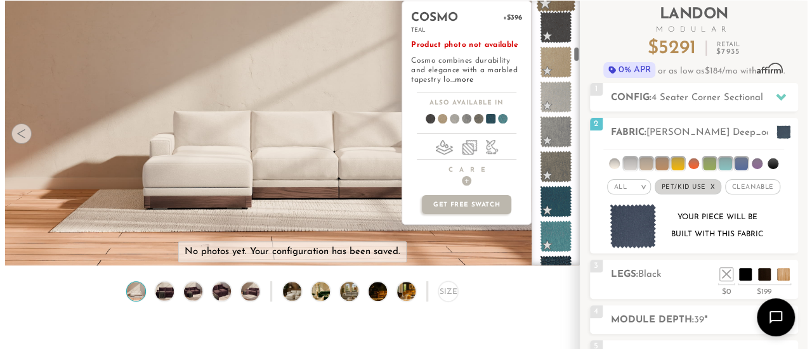
scroll to position [1148, 0]
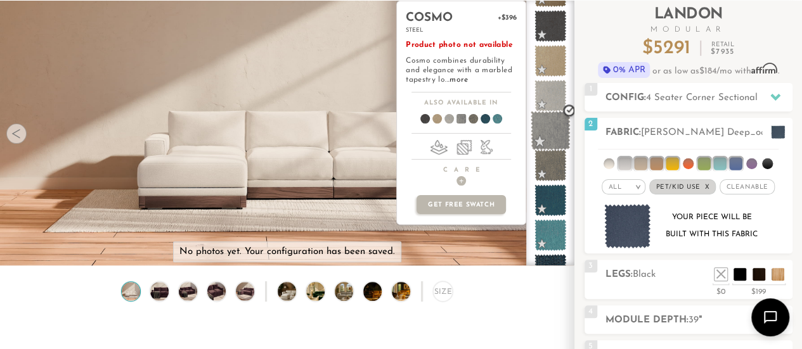
click at [555, 125] on span at bounding box center [551, 131] width 40 height 40
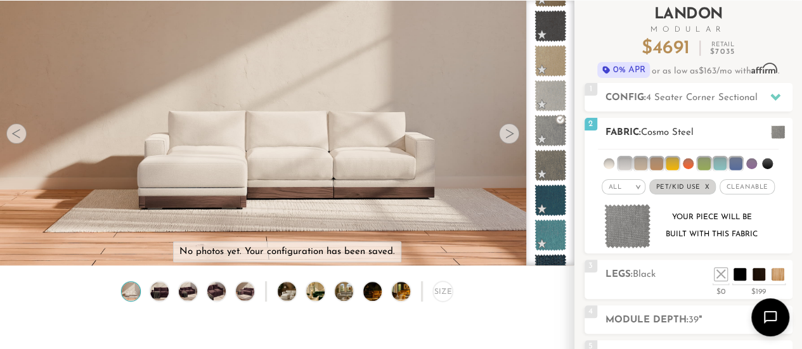
click at [627, 223] on img at bounding box center [627, 226] width 47 height 45
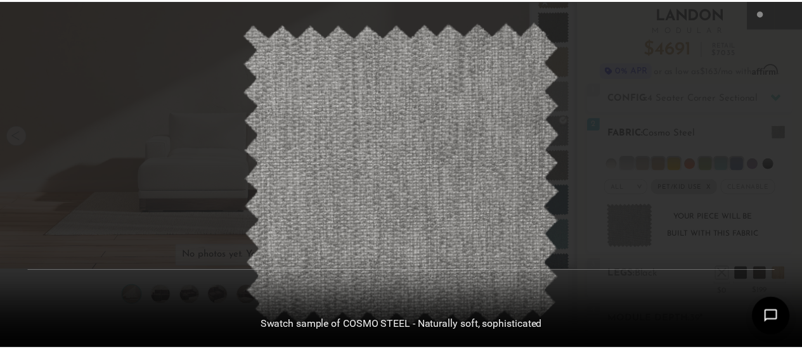
scroll to position [13679, 801]
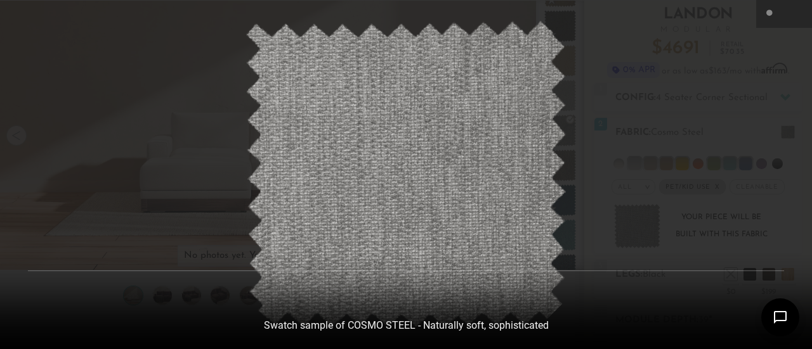
click at [719, 70] on div at bounding box center [406, 174] width 812 height 349
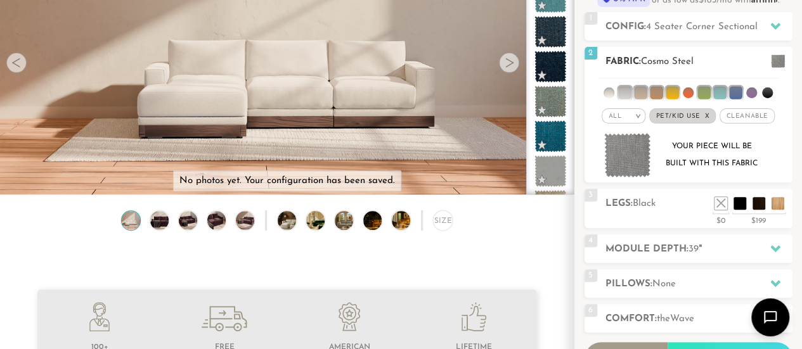
scroll to position [0, 0]
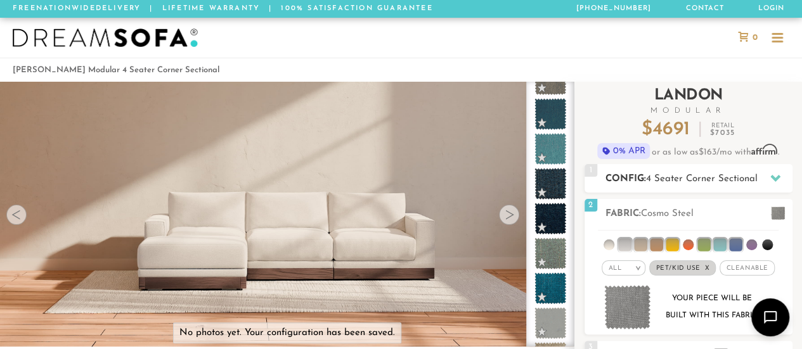
click at [779, 179] on icon at bounding box center [775, 178] width 10 height 10
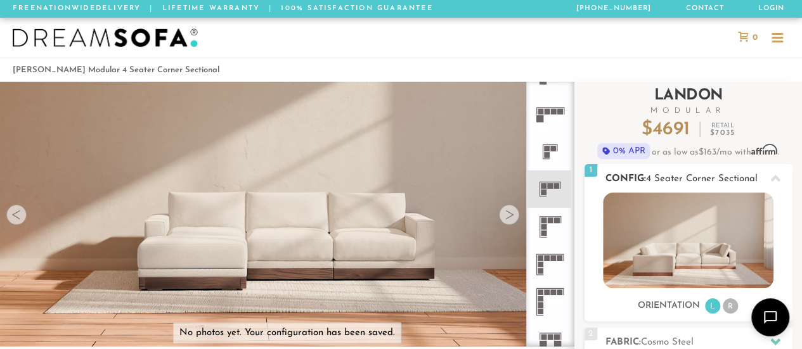
click at [779, 179] on icon at bounding box center [775, 178] width 10 height 7
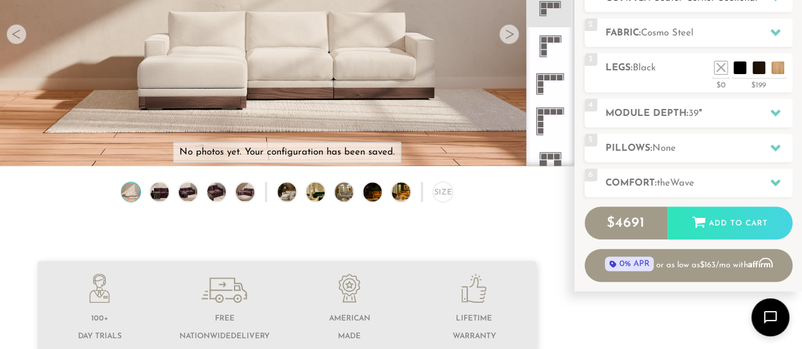
scroll to position [180, 0]
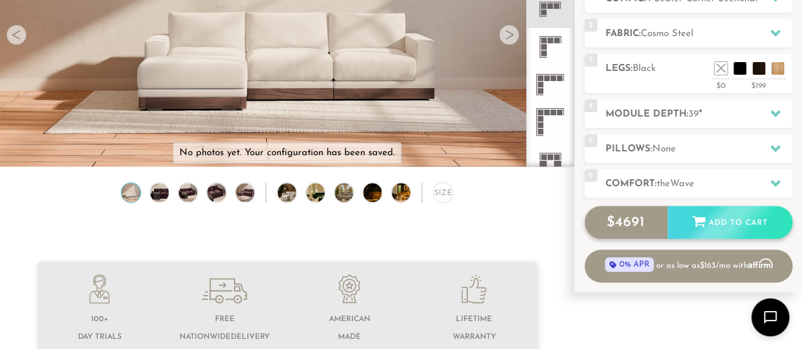
click at [712, 223] on div "$ 4691 Add to Cart" at bounding box center [689, 222] width 208 height 33
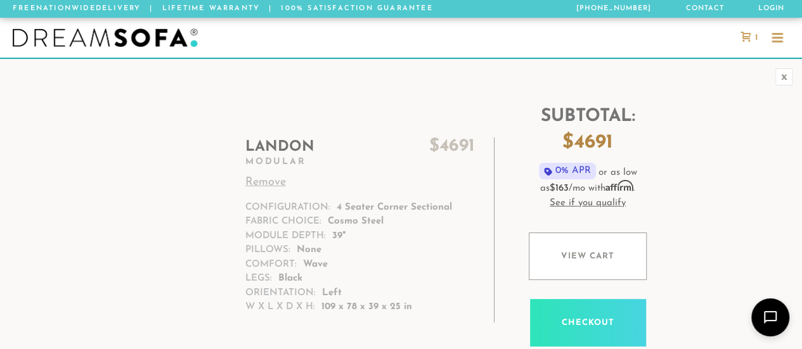
scroll to position [13574, 792]
click at [782, 77] on div "x" at bounding box center [783, 76] width 17 height 17
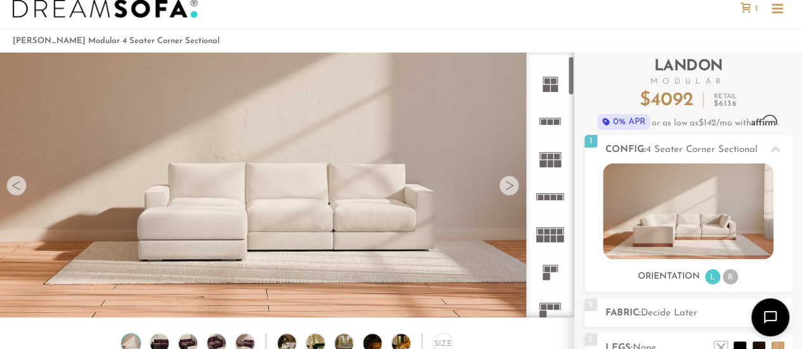
scroll to position [25, 0]
click at [687, 204] on img at bounding box center [688, 212] width 171 height 96
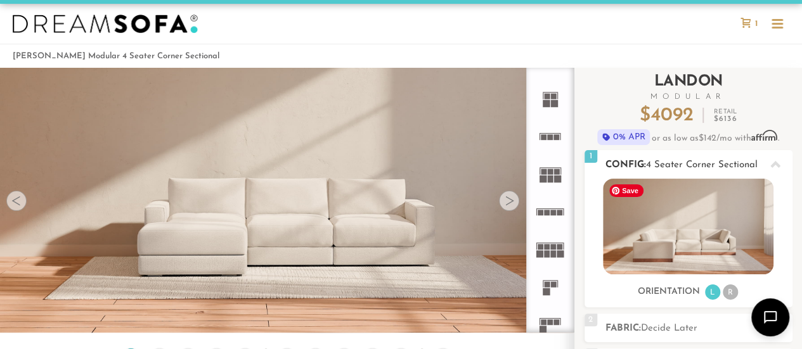
scroll to position [14, 0]
click at [514, 205] on div at bounding box center [509, 201] width 20 height 20
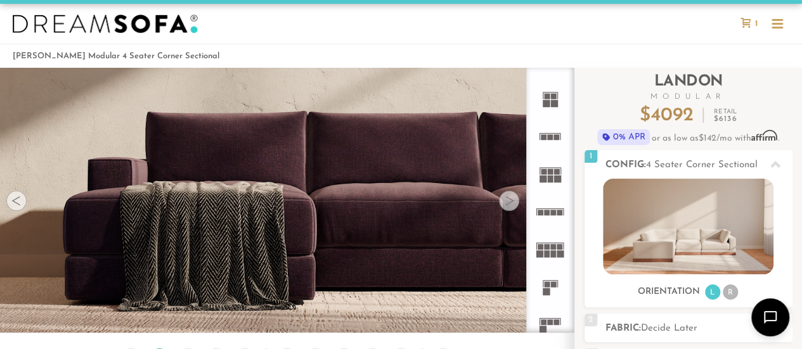
click at [514, 205] on div at bounding box center [509, 201] width 20 height 20
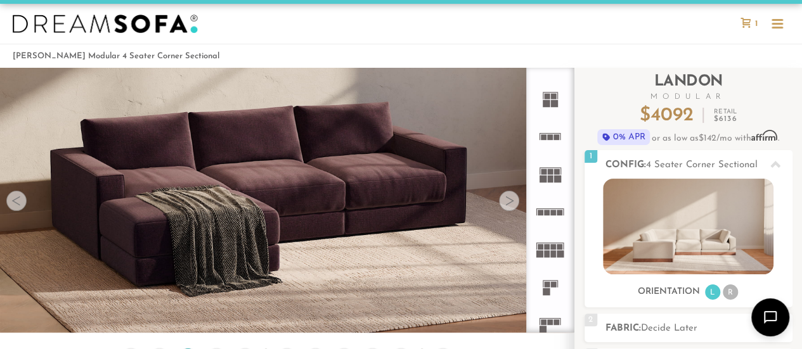
click at [514, 205] on div at bounding box center [509, 201] width 20 height 20
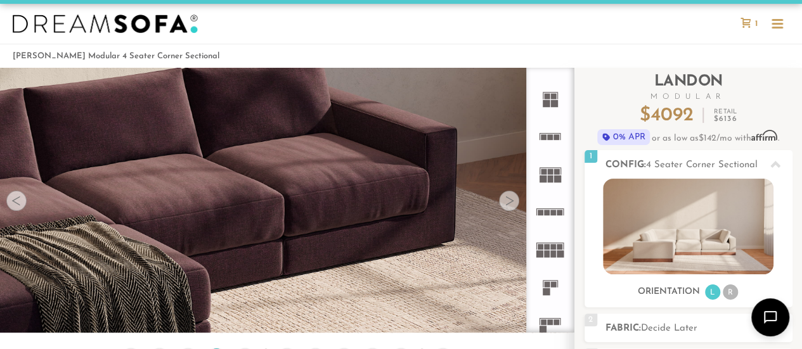
click at [514, 205] on div at bounding box center [509, 201] width 20 height 20
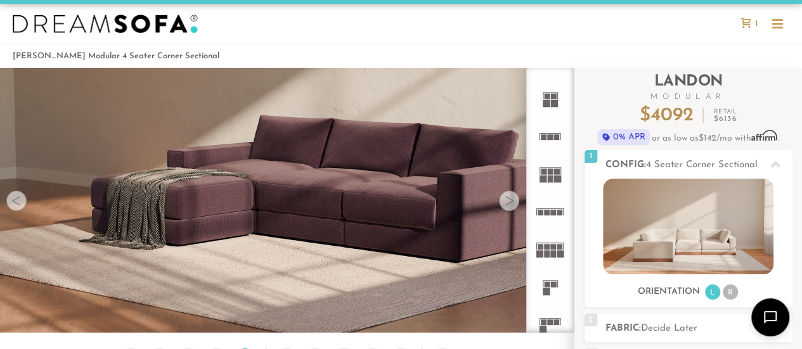
click at [514, 205] on div at bounding box center [509, 201] width 20 height 20
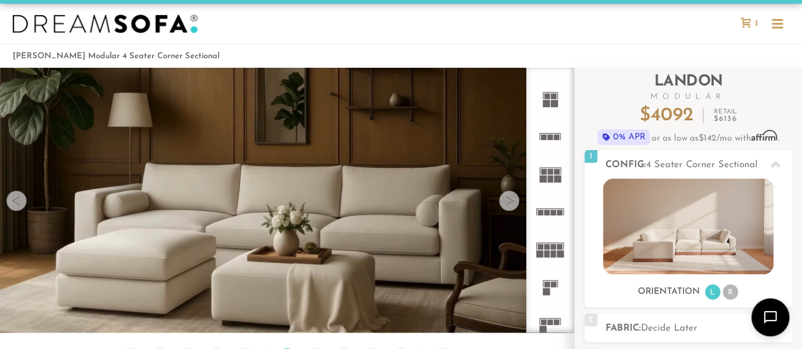
click at [514, 205] on div at bounding box center [509, 201] width 20 height 20
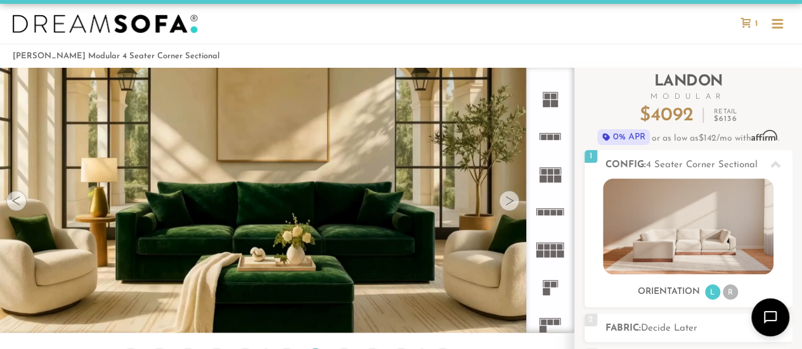
click at [514, 205] on div at bounding box center [509, 201] width 20 height 20
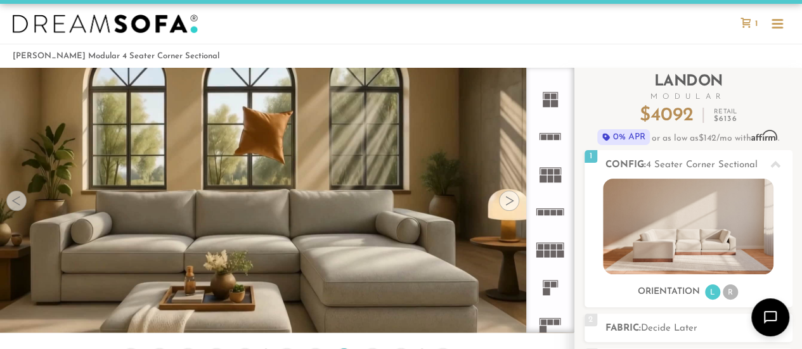
click at [514, 205] on div at bounding box center [509, 201] width 20 height 20
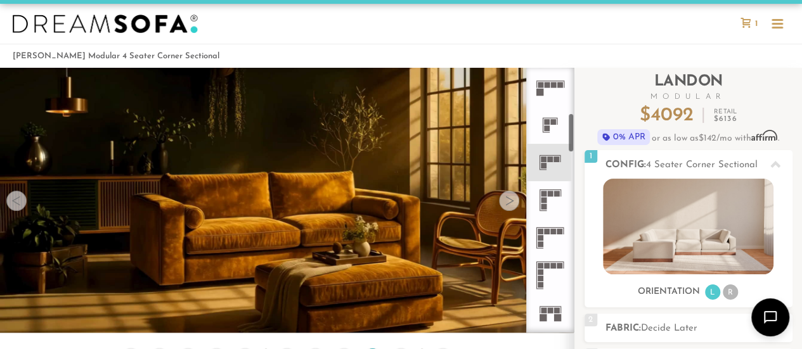
scroll to position [300, 0]
click at [549, 161] on rect at bounding box center [551, 160] width 6 height 6
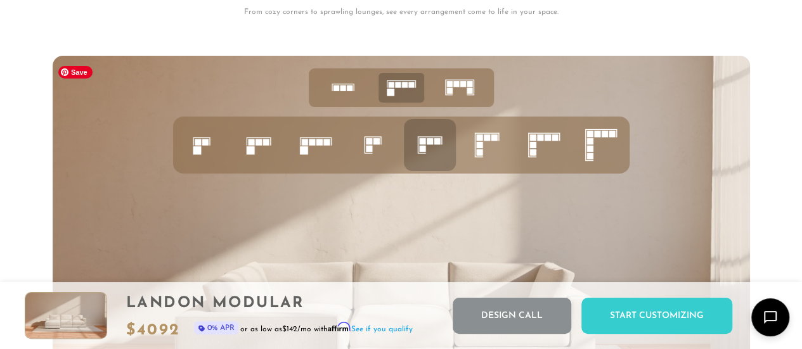
scroll to position [4639, 0]
click at [530, 141] on rect at bounding box center [532, 138] width 6 height 6
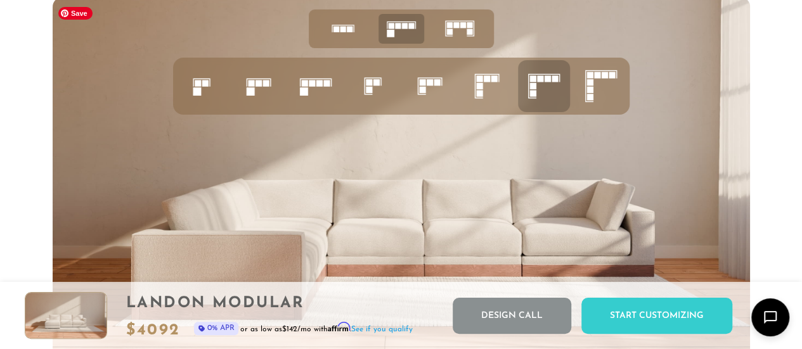
scroll to position [4700, 0]
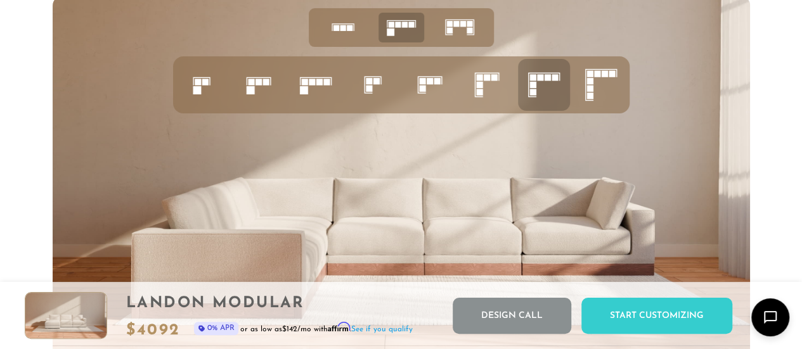
click at [416, 86] on icon at bounding box center [429, 84] width 43 height 43
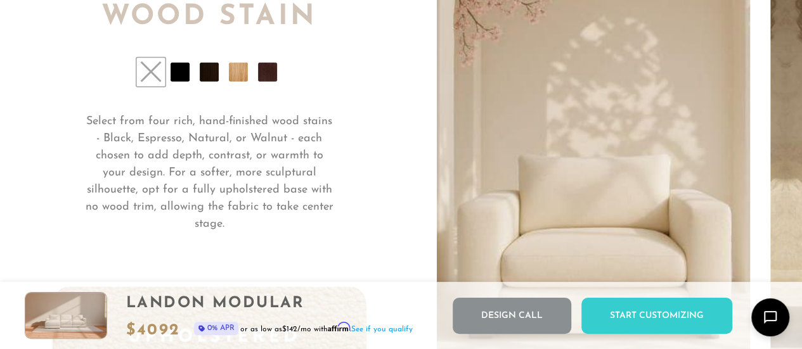
scroll to position [9127, 0]
click at [185, 78] on li at bounding box center [180, 72] width 19 height 19
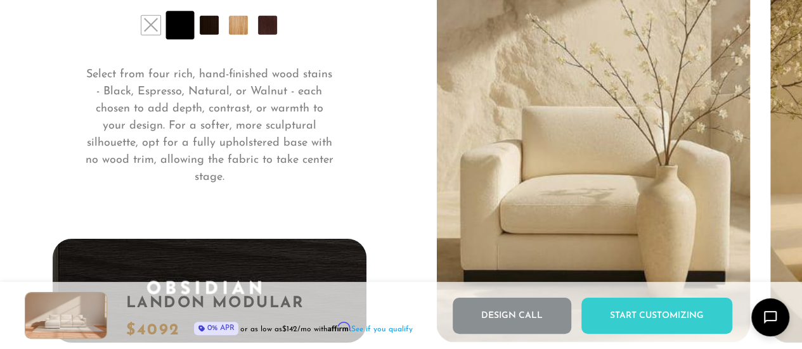
scroll to position [9173, 0]
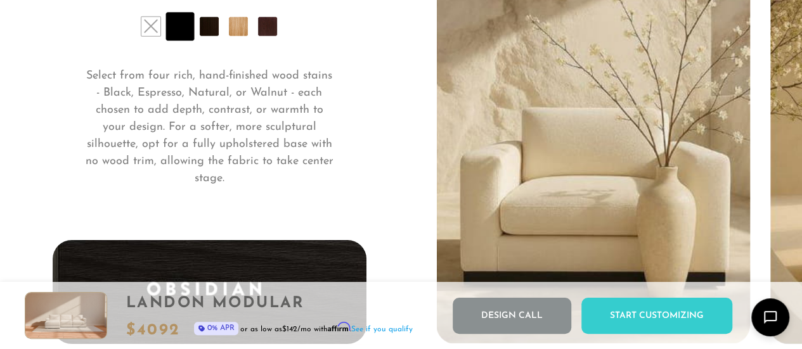
click at [210, 31] on li at bounding box center [209, 26] width 19 height 19
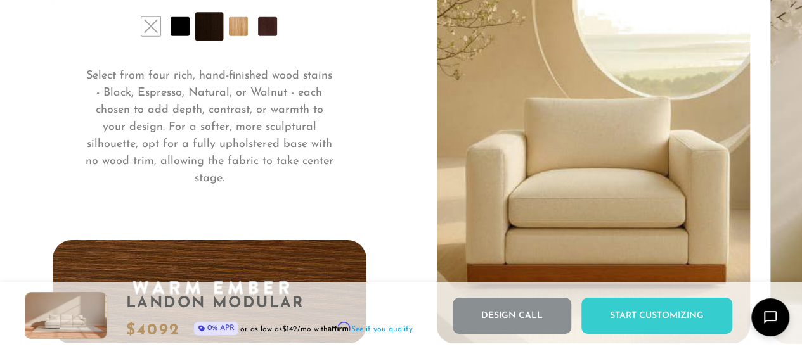
click at [236, 31] on li at bounding box center [238, 26] width 19 height 19
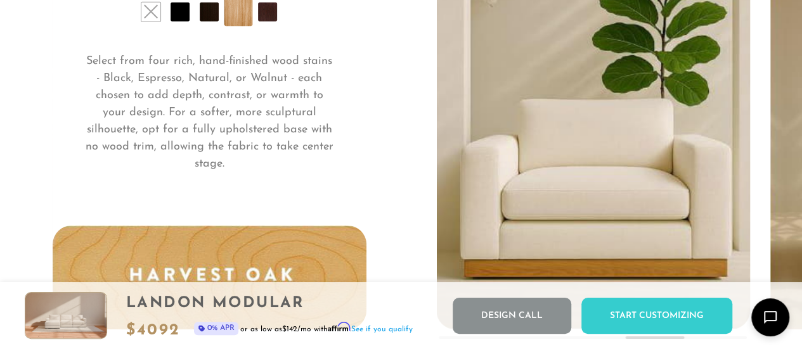
scroll to position [9187, 0]
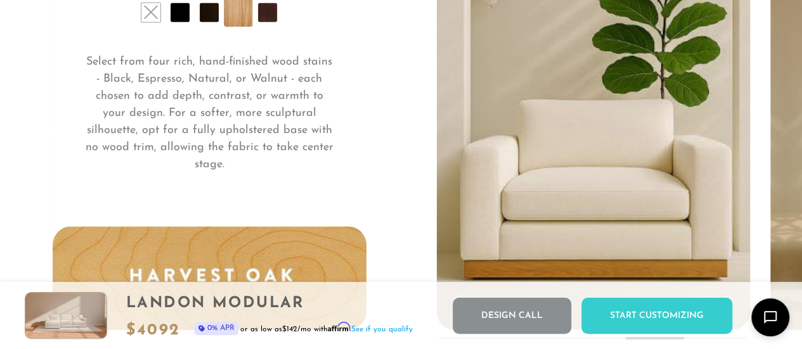
click at [269, 20] on li at bounding box center [267, 12] width 19 height 19
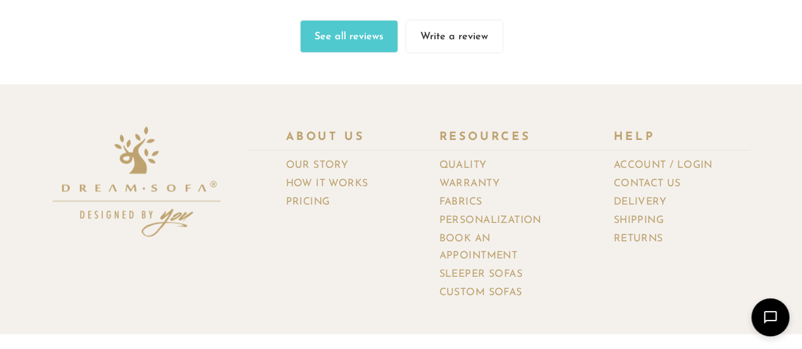
scroll to position [13316, 0]
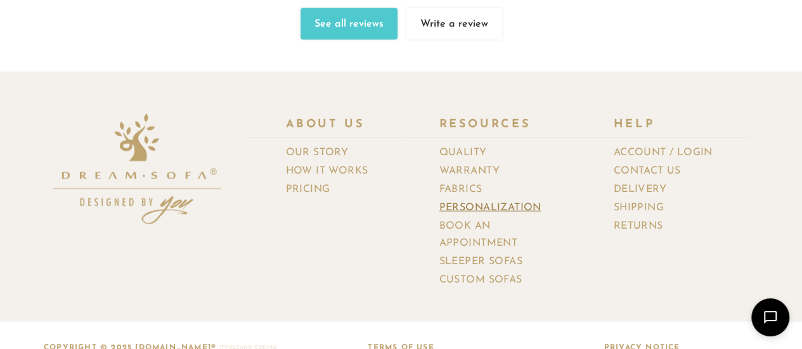
click at [455, 199] on link "Personalization" at bounding box center [495, 208] width 112 height 18
